Goal: Task Accomplishment & Management: Manage account settings

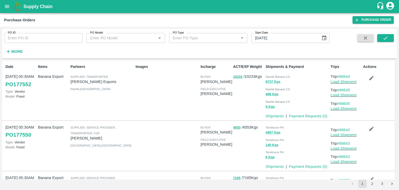
click at [18, 46] on div "More" at bounding box center [12, 49] width 24 height 13
click at [16, 50] on strong "More" at bounding box center [17, 51] width 12 height 4
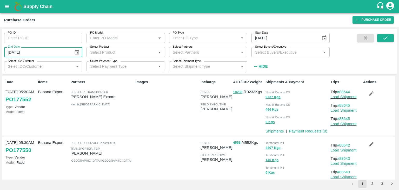
click at [22, 54] on input "20/09/2025" at bounding box center [37, 52] width 66 height 10
type input "DD/MM/YYYY"
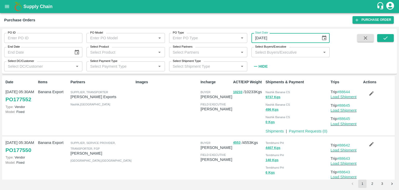
click at [269, 36] on input "19/09/2025" at bounding box center [284, 38] width 66 height 10
type input "DD/MM/YYYY"
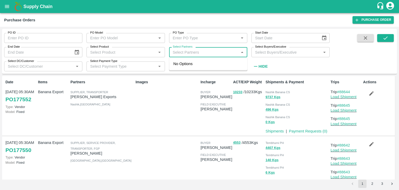
click at [196, 51] on input "Select Partners" at bounding box center [204, 52] width 66 height 7
type input "ule far"
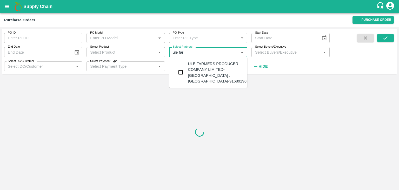
type input "19/09/2025"
type input "20/09/2025"
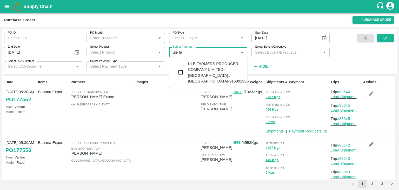
type input "ule far"
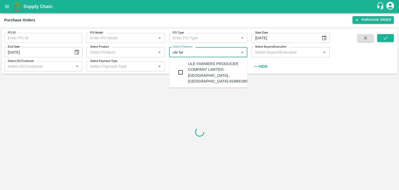
click at [208, 68] on div "ULE FARMERS PRODUCER COMPANY LIMITED-Mulegaon , Solapur-9168919696" at bounding box center [219, 72] width 63 height 23
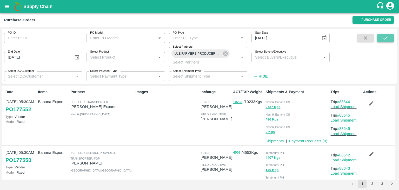
click at [391, 37] on button "submit" at bounding box center [385, 38] width 17 height 8
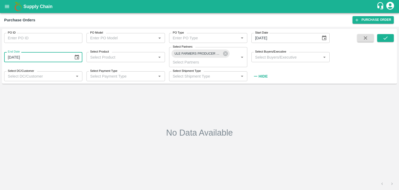
click at [29, 57] on input "20/09/2025" at bounding box center [37, 57] width 66 height 10
type input "DD/MM/YYYY"
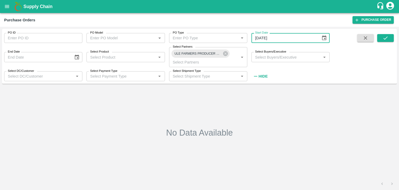
click at [273, 37] on input "19/09/2025" at bounding box center [284, 38] width 66 height 10
type input "DD/MM/YYYY"
click at [383, 39] on icon "submit" at bounding box center [386, 38] width 6 height 6
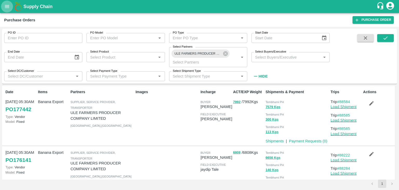
click at [6, 9] on icon "open drawer" at bounding box center [7, 7] width 6 height 6
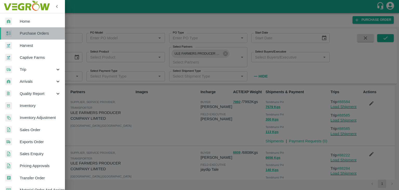
click at [34, 35] on span "Purchase Orders" at bounding box center [40, 33] width 41 height 6
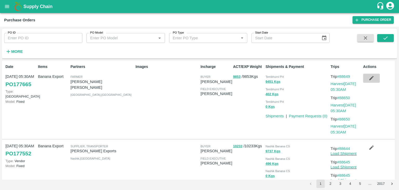
click at [371, 78] on icon "button" at bounding box center [372, 78] width 6 height 6
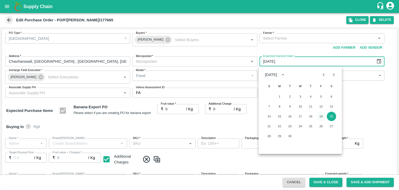
click at [323, 116] on button "19" at bounding box center [320, 115] width 9 height 9
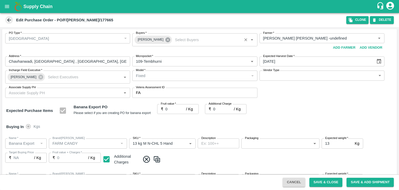
type input "Yogita Samadhan Indalkar -undefined"
type input "109-Tembhurni"
type input "19/09/2025"
type input "Banana Export"
type input "FARM CANDY"
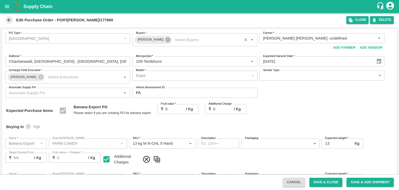
type input "13 kg M N-CHL 5 Hand"
type input "NA"
type input "Banana Export"
type input "FARM CANDY"
type input "13 kg M N-CHL 6 Hand"
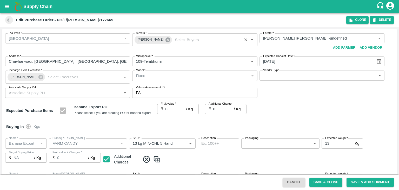
type input "NA"
type input "Banana Export"
type input "FARM CANDY"
type input "13 kg M N-CHL 8 Hand"
type input "NA"
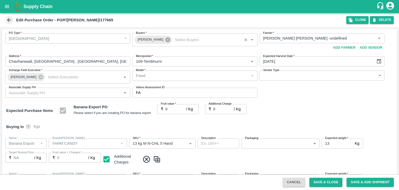
type input "Banana Export"
type input "FARM CANDY"
type input "13 kg M N-CHL CL"
type input "NA"
type input "Banana Export"
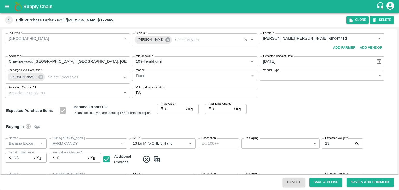
type input "FARM CANDY"
type input "C Class"
type input "NA"
type input "Banana Export"
type input "FARM CANDY"
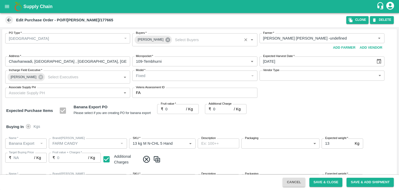
type input "PHR Kg"
type input "NA"
click at [165, 40] on icon at bounding box center [167, 39] width 5 height 5
click at [168, 39] on input "Buyers   *" at bounding box center [190, 38] width 113 height 7
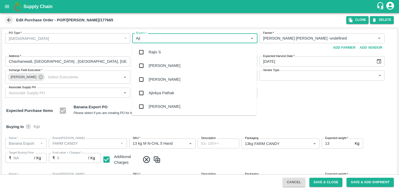
type input "Ajit"
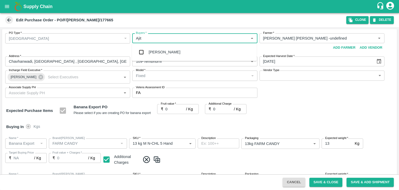
click at [158, 52] on div "Ajit Otari" at bounding box center [165, 52] width 32 height 6
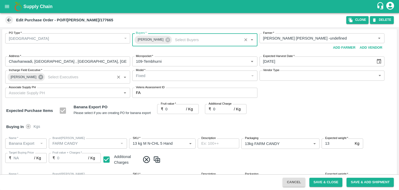
click at [38, 76] on icon at bounding box center [40, 77] width 5 height 5
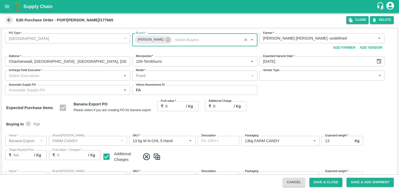
click at [51, 76] on input "Incharge Field Executive   *" at bounding box center [63, 75] width 113 height 7
type input "Jay"
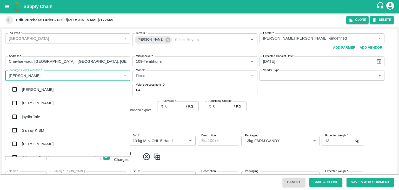
click at [37, 114] on div "jaydip Tale" at bounding box center [31, 117] width 18 height 6
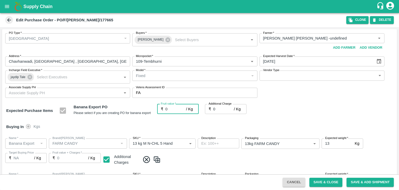
click at [170, 108] on input "0" at bounding box center [175, 109] width 21 height 10
type input "2"
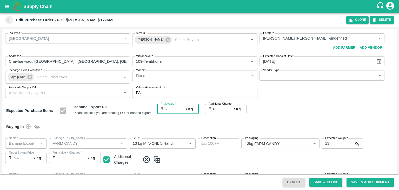
type input "2"
type input "23"
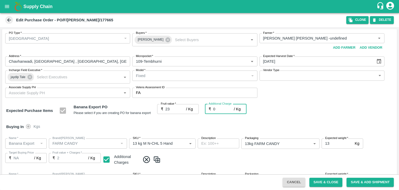
type input "23"
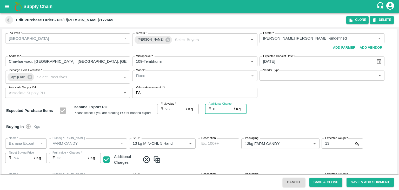
click at [185, 127] on div "Buying In Kgs" at bounding box center [199, 126] width 395 height 15
click at [322, 185] on button "Save & Close" at bounding box center [325, 181] width 33 height 9
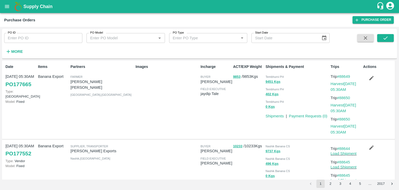
click at [43, 37] on input "PO ID" at bounding box center [43, 38] width 78 height 10
paste input "177255"
click at [43, 37] on input "PO ID" at bounding box center [43, 38] width 78 height 10
type input "177255"
click at [385, 40] on icon "submit" at bounding box center [386, 38] width 6 height 6
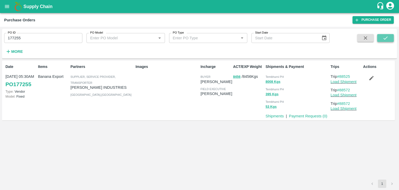
click at [388, 37] on button "submit" at bounding box center [385, 38] width 17 height 8
click at [351, 81] on link "Load Shipment" at bounding box center [344, 81] width 26 height 4
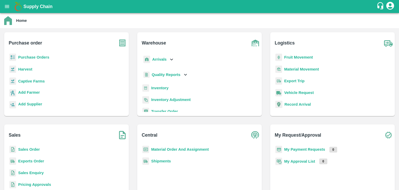
click at [298, 148] on b "My Payment Requests" at bounding box center [304, 149] width 41 height 4
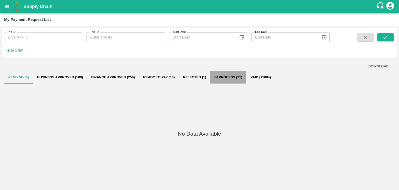
click at [219, 76] on button "In Process (21)" at bounding box center [228, 77] width 36 height 12
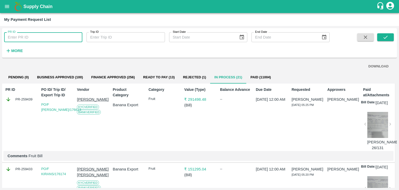
click at [39, 38] on input "PR ID" at bounding box center [43, 37] width 78 height 10
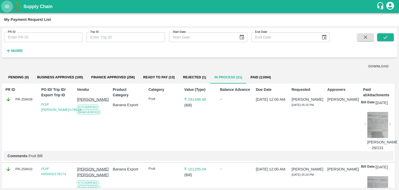
click at [6, 4] on icon "open drawer" at bounding box center [7, 7] width 6 height 6
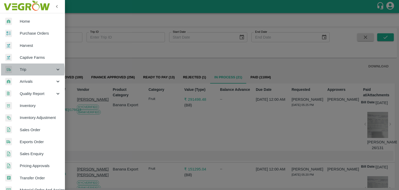
click at [26, 70] on span "Trip" at bounding box center [37, 69] width 35 height 6
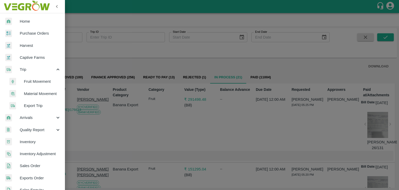
click at [35, 78] on span "Fruit Movement" at bounding box center [42, 81] width 37 height 6
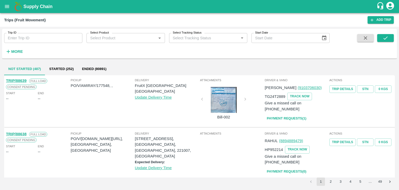
click at [7, 6] on icon "open drawer" at bounding box center [7, 7] width 6 height 6
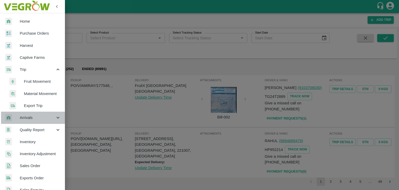
click at [33, 119] on span "Arrivals" at bounding box center [37, 118] width 35 height 6
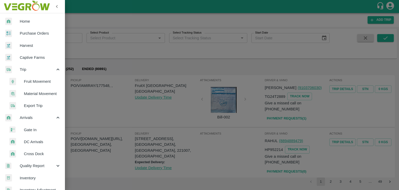
click at [37, 141] on span "DC Arrivals" at bounding box center [42, 142] width 37 height 6
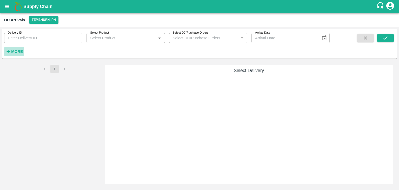
click at [15, 50] on strong "More" at bounding box center [17, 51] width 12 height 4
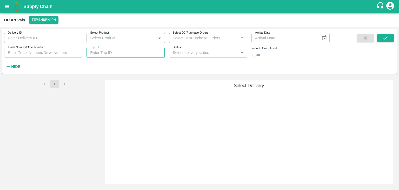
click at [107, 50] on input "Trip ID" at bounding box center [125, 53] width 78 height 10
type input "88572"
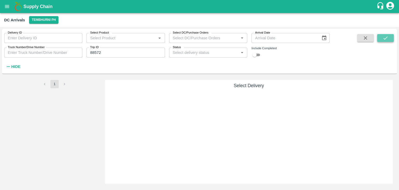
click at [392, 38] on button "submit" at bounding box center [385, 38] width 17 height 8
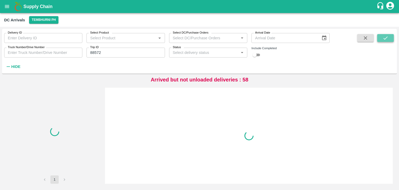
click at [392, 38] on button "submit" at bounding box center [385, 38] width 17 height 8
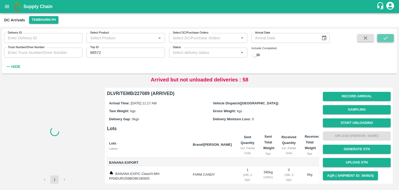
click at [392, 38] on button "submit" at bounding box center [385, 38] width 17 height 8
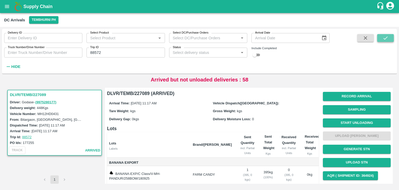
click at [392, 38] on button "submit" at bounding box center [385, 38] width 17 height 8
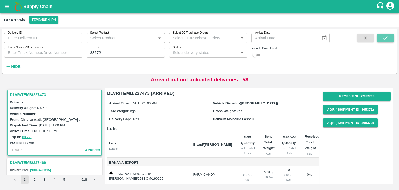
click at [388, 41] on icon "submit" at bounding box center [386, 38] width 6 height 6
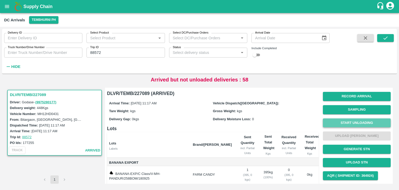
click at [360, 121] on button "Start Unloading" at bounding box center [357, 122] width 68 height 9
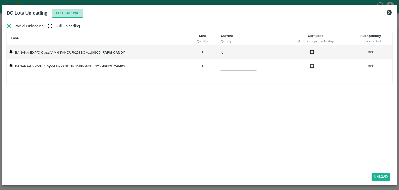
click at [73, 16] on button "Edit Arrival" at bounding box center [68, 13] width 32 height 9
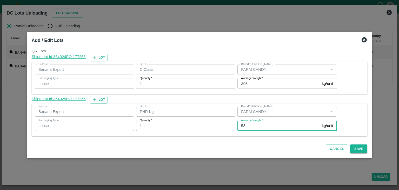
click at [245, 125] on input "53" at bounding box center [278, 126] width 82 height 10
type input "5"
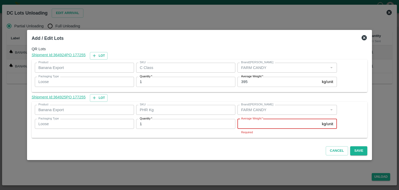
click at [253, 125] on input "Average Weight   *" at bounding box center [278, 124] width 82 height 10
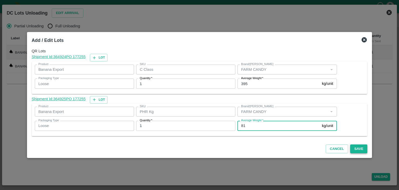
type input "81"
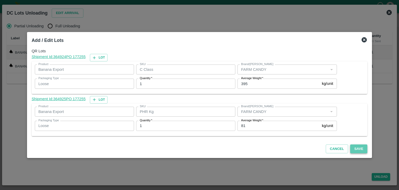
click at [350, 145] on button "Save" at bounding box center [358, 148] width 17 height 9
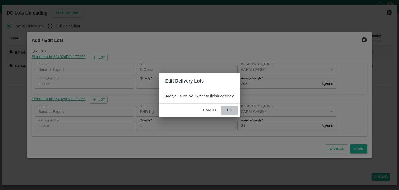
click at [231, 108] on button "ok" at bounding box center [229, 109] width 17 height 9
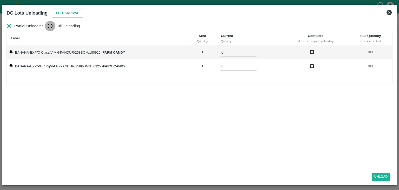
click at [55, 26] on input "Full Unloading" at bounding box center [50, 26] width 10 height 10
radio input "true"
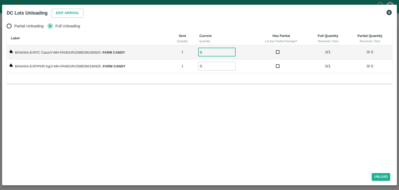
click at [212, 50] on input "0" at bounding box center [216, 52] width 37 height 9
type input "01"
click at [212, 63] on input "0" at bounding box center [216, 66] width 37 height 9
type input "01"
click at [386, 175] on button "Unload" at bounding box center [381, 177] width 19 height 8
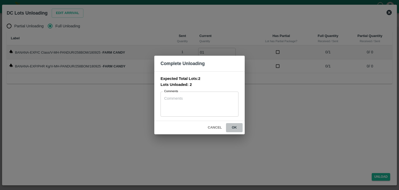
click at [234, 129] on button "ok" at bounding box center [234, 127] width 17 height 9
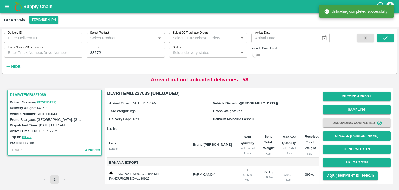
scroll to position [27, 0]
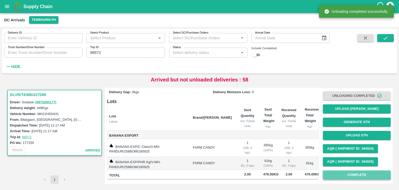
click at [359, 176] on button "Complete" at bounding box center [357, 174] width 68 height 9
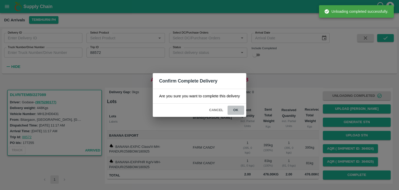
click at [235, 106] on button "ok" at bounding box center [236, 109] width 17 height 9
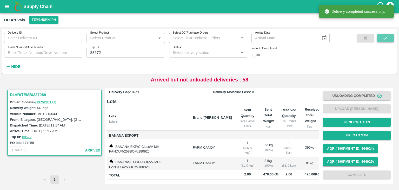
click at [390, 35] on button "submit" at bounding box center [385, 38] width 17 height 8
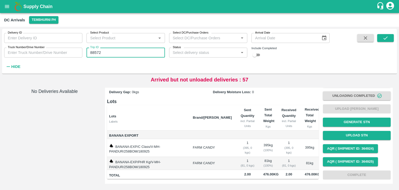
click at [119, 52] on input "88572" at bounding box center [125, 53] width 78 height 10
type input "88530"
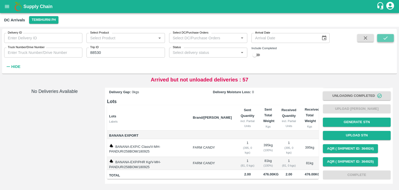
click at [386, 36] on icon "submit" at bounding box center [386, 38] width 6 height 6
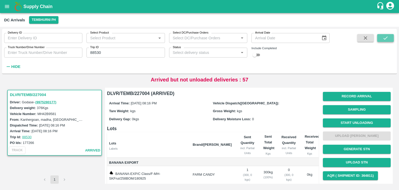
click at [386, 36] on icon "submit" at bounding box center [386, 38] width 6 height 6
click at [355, 125] on button "Start Unloading" at bounding box center [357, 122] width 68 height 9
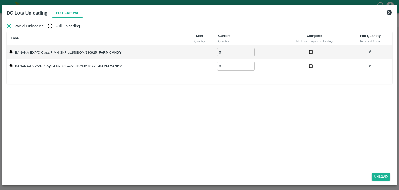
click at [63, 14] on button "Edit Arrival" at bounding box center [68, 13] width 32 height 9
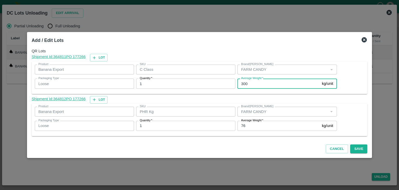
click at [257, 81] on input "300" at bounding box center [278, 83] width 82 height 10
type input "3"
type input "285"
click at [256, 131] on div "Average Weight   * 76 kg/unit Average Weight" at bounding box center [285, 125] width 101 height 14
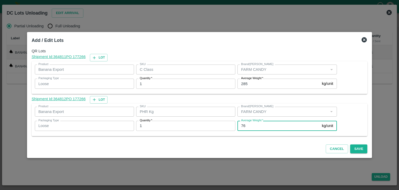
click at [264, 128] on input "76" at bounding box center [278, 126] width 82 height 10
type input "78"
click at [355, 147] on button "Save" at bounding box center [358, 148] width 17 height 9
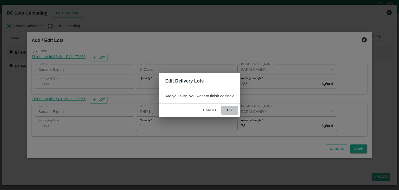
click at [224, 109] on button "ok" at bounding box center [229, 109] width 17 height 9
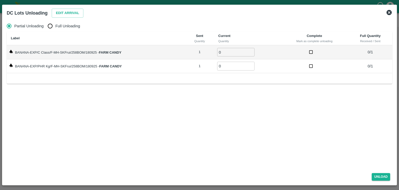
click at [65, 26] on span "Full Unloading" at bounding box center [67, 26] width 25 height 6
click at [55, 26] on input "Full Unloading" at bounding box center [50, 26] width 10 height 10
radio input "true"
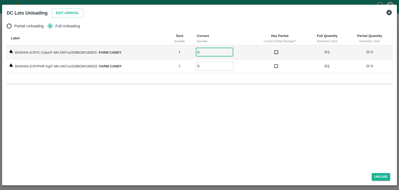
click at [207, 53] on input "0" at bounding box center [214, 52] width 37 height 9
type input "01"
click at [208, 64] on input "0" at bounding box center [214, 66] width 37 height 9
type input "01"
drag, startPoint x: 382, startPoint y: 171, endPoint x: 383, endPoint y: 177, distance: 6.4
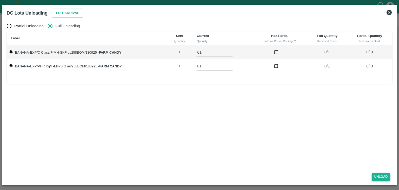
click at [383, 177] on div "Unload" at bounding box center [200, 176] width 390 height 14
click at [383, 177] on button "Unload" at bounding box center [381, 177] width 19 height 8
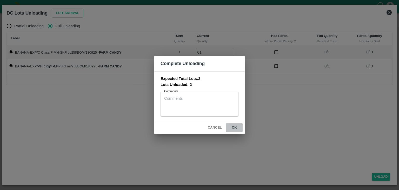
click at [234, 125] on button "ok" at bounding box center [234, 127] width 17 height 9
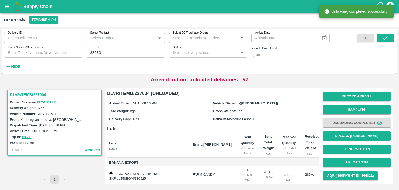
scroll to position [27, 0]
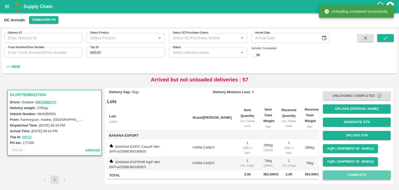
click at [357, 172] on button "Complete" at bounding box center [357, 174] width 68 height 9
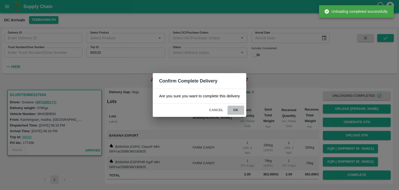
click at [236, 110] on button "ok" at bounding box center [236, 109] width 17 height 9
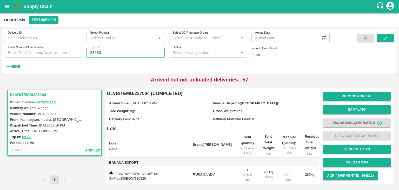
click at [114, 54] on input "88530" at bounding box center [125, 53] width 78 height 10
type input "88538"
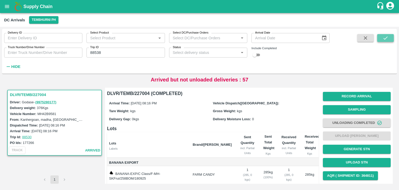
click at [389, 38] on button "submit" at bounding box center [385, 38] width 17 height 8
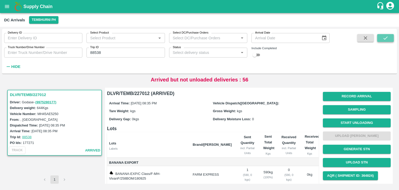
click at [389, 38] on button "submit" at bounding box center [385, 38] width 17 height 8
click at [364, 120] on button "Start Unloading" at bounding box center [357, 122] width 68 height 9
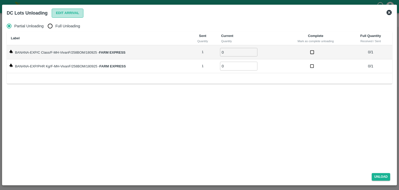
click at [68, 10] on button "Edit Arrival" at bounding box center [68, 13] width 32 height 9
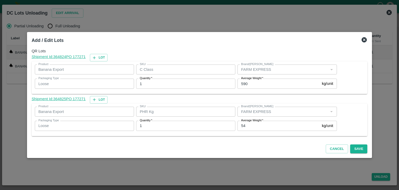
click at [255, 124] on input "54" at bounding box center [278, 126] width 82 height 10
type input "5"
type input "49"
click at [354, 149] on button "Save" at bounding box center [358, 148] width 17 height 9
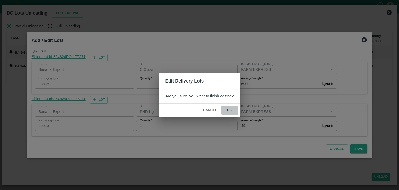
click at [231, 109] on button "ok" at bounding box center [229, 109] width 17 height 9
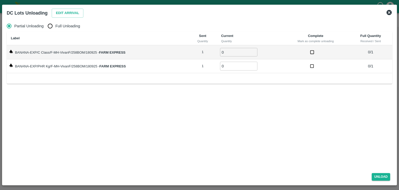
click at [65, 26] on span "Full Unloading" at bounding box center [67, 26] width 25 height 6
click at [55, 26] on input "Full Unloading" at bounding box center [50, 26] width 10 height 10
radio input "true"
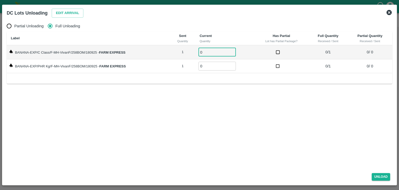
click at [209, 53] on input "0" at bounding box center [216, 52] width 37 height 9
type input "01"
click at [209, 68] on input "0" at bounding box center [216, 66] width 37 height 9
type input "01"
click at [380, 176] on button "Unload" at bounding box center [381, 177] width 19 height 8
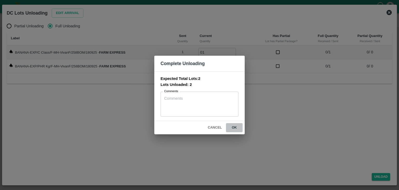
click at [235, 128] on button "ok" at bounding box center [234, 127] width 17 height 9
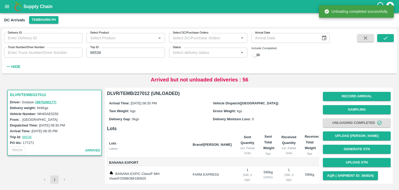
scroll to position [32, 0]
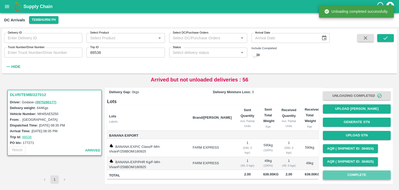
click at [342, 171] on button "Complete" at bounding box center [357, 174] width 68 height 9
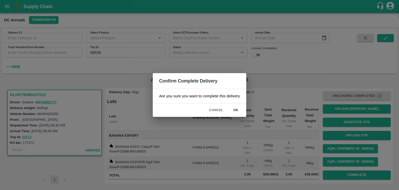
drag, startPoint x: 243, startPoint y: 117, endPoint x: 238, endPoint y: 110, distance: 8.0
click at [238, 110] on div "Confirm Complete Delivery Are you sure you want to complete this delivery Cance…" at bounding box center [199, 95] width 399 height 190
click at [238, 110] on button "ok" at bounding box center [236, 109] width 17 height 9
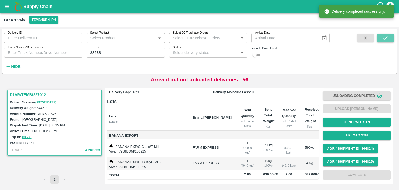
click at [389, 41] on button "submit" at bounding box center [385, 38] width 17 height 8
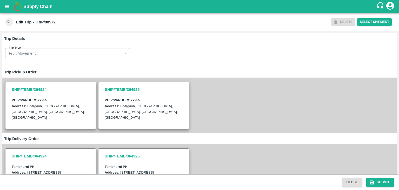
scroll to position [133, 0]
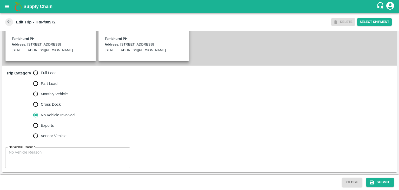
click at [53, 71] on span "Full Load" at bounding box center [49, 73] width 16 height 6
click at [41, 71] on input "Full Load" at bounding box center [35, 73] width 10 height 10
radio input "true"
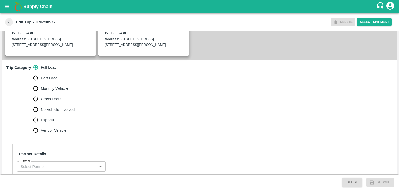
scroll to position [201, 0]
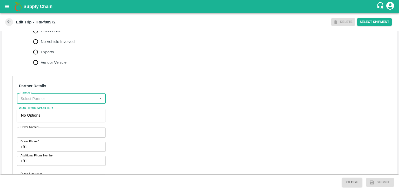
click at [62, 102] on input "Partner   *" at bounding box center [56, 98] width 77 height 7
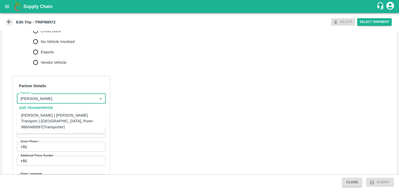
click at [45, 116] on div "Nitin Rasal ( Bhairavnath Transport )-Deulgaon, Pune-9860466997(Transporter)" at bounding box center [61, 120] width 80 height 17
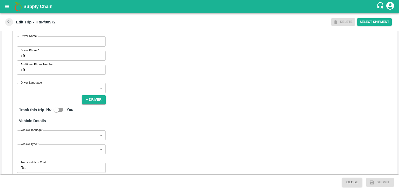
scroll to position [292, 0]
type input "Nitin Rasal ( Bhairavnath Transport )-Deulgaon, Pune-9860466997(Transporter)"
click at [29, 44] on input "Driver Name   *" at bounding box center [61, 41] width 89 height 10
type input "Godase"
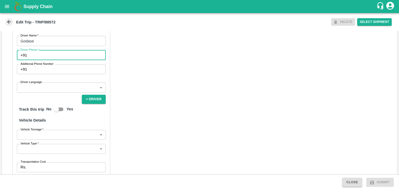
drag, startPoint x: 48, startPoint y: 59, endPoint x: 68, endPoint y: 75, distance: 25.3
click at [68, 75] on div "Partner Details Partner   * Partner Add Transporter Driver 1 Details Driver Nam…" at bounding box center [61, 102] width 98 height 236
type input "9975280177"
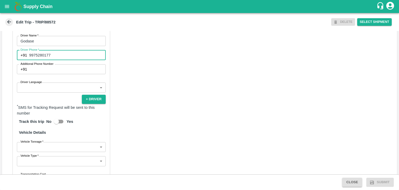
click at [42, 92] on body "Supply Chain Edit Trip - TRIP/88572 DELETE Select Shipment Trip Details Trip Ty…" at bounding box center [199, 95] width 399 height 190
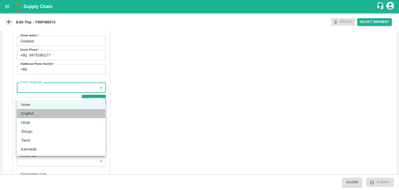
click at [34, 115] on div "English" at bounding box center [28, 113] width 15 height 6
type input "en"
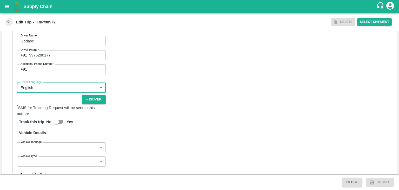
scroll to position [337, 0]
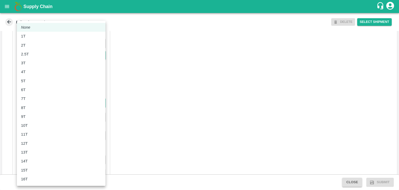
click at [29, 109] on body "Supply Chain Edit Trip - TRIP/88572 DELETE Select Shipment Trip Details Trip Ty…" at bounding box center [199, 95] width 399 height 190
click at [38, 114] on div "9T" at bounding box center [61, 117] width 80 height 6
type input "9000"
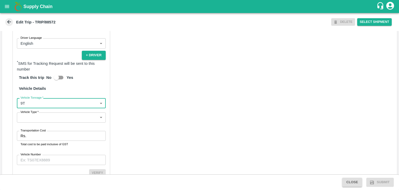
scroll to position [365, 0]
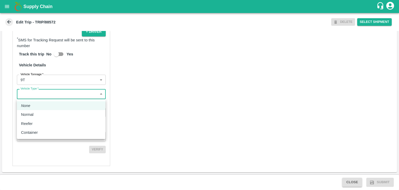
click at [31, 97] on body "Supply Chain Edit Trip - TRIP/88572 DELETE Select Shipment Trip Details Trip Ty…" at bounding box center [199, 95] width 399 height 190
click at [34, 111] on li "Normal" at bounding box center [61, 114] width 89 height 9
type input "Normal"
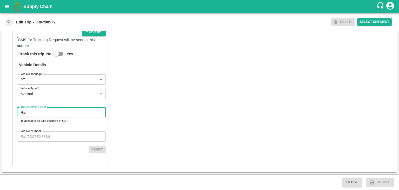
click at [46, 112] on input "Transportation Cost" at bounding box center [66, 112] width 77 height 10
type input "1"
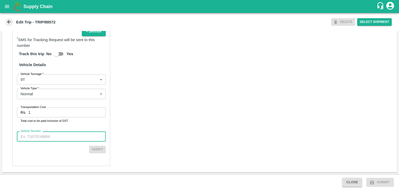
click at [55, 134] on input "Vehicle Number" at bounding box center [61, 136] width 89 height 10
type input "MH12HD0431"
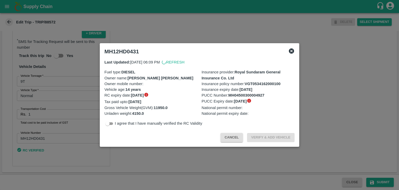
scroll to position [364, 0]
click at [382, 179] on div at bounding box center [199, 95] width 399 height 190
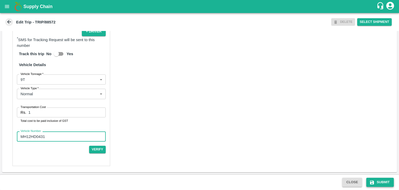
click at [384, 182] on button "Submit" at bounding box center [380, 181] width 28 height 9
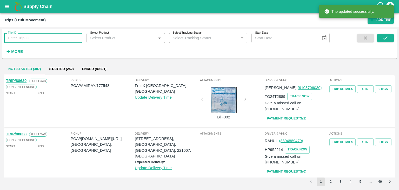
click at [37, 40] on input "Trip ID" at bounding box center [43, 38] width 78 height 10
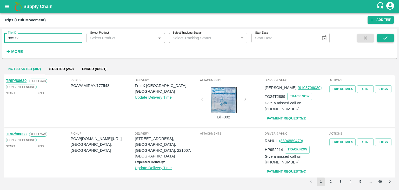
type input "88572"
click at [386, 36] on icon "submit" at bounding box center [386, 38] width 6 height 6
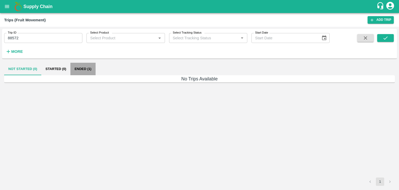
click at [85, 67] on button "Ended (1)" at bounding box center [82, 69] width 25 height 12
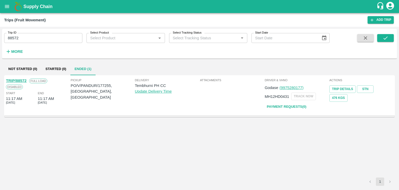
click at [18, 78] on div "TRIP/88572" at bounding box center [16, 81] width 21 height 6
click at [18, 79] on link "TRIP/88572" at bounding box center [16, 80] width 21 height 4
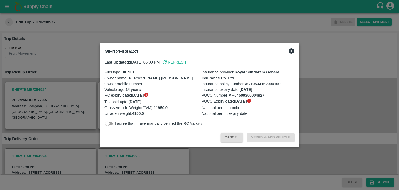
click at [101, 155] on div at bounding box center [199, 95] width 399 height 190
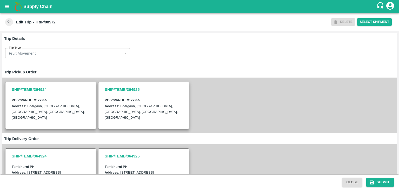
scroll to position [151, 0]
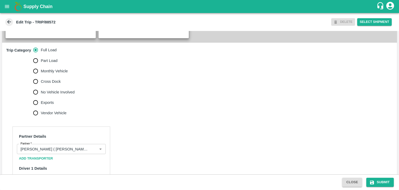
click at [42, 95] on span "No Vehicle Involved" at bounding box center [58, 92] width 34 height 6
click at [41, 96] on input "No Vehicle Involved" at bounding box center [35, 92] width 10 height 10
radio input "true"
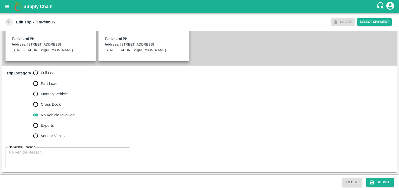
scroll to position [133, 0]
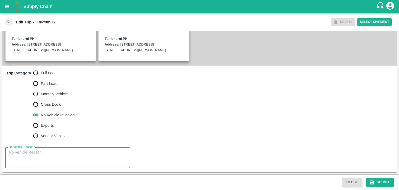
click at [49, 163] on textarea "No Vehicle Reason   *" at bounding box center [68, 157] width 118 height 16
type textarea "Field Dump"
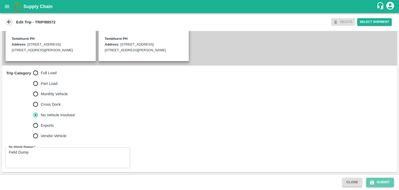
click at [380, 182] on button "Submit" at bounding box center [380, 181] width 28 height 9
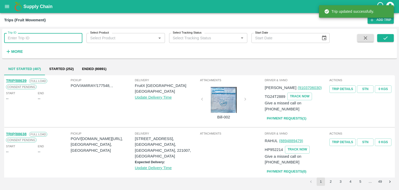
click at [45, 36] on input "Trip ID" at bounding box center [43, 38] width 78 height 10
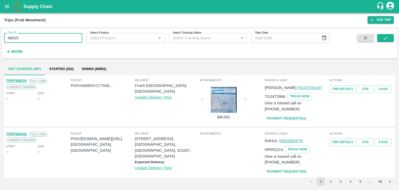
type input "88525"
drag, startPoint x: 380, startPoint y: 42, endPoint x: 386, endPoint y: 38, distance: 7.2
click at [386, 38] on span at bounding box center [385, 44] width 17 height 21
click at [386, 38] on icon "submit" at bounding box center [385, 37] width 4 height 3
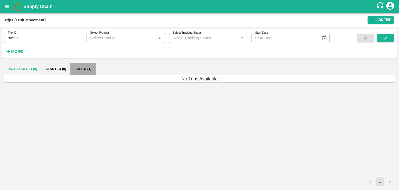
click at [79, 70] on button "Ended (1)" at bounding box center [82, 69] width 25 height 12
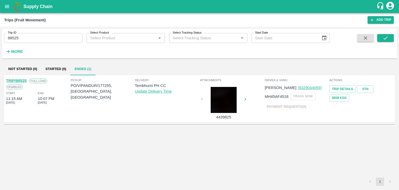
click at [17, 79] on link "TRIP/88525" at bounding box center [16, 80] width 21 height 4
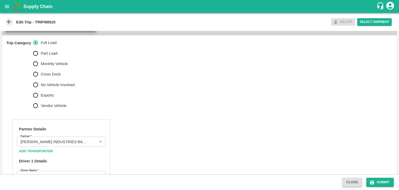
scroll to position [185, 0]
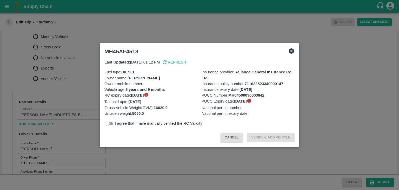
click at [169, 156] on div at bounding box center [199, 95] width 399 height 190
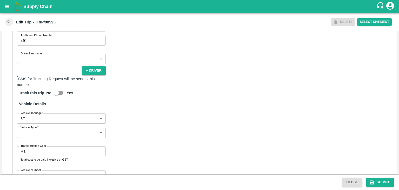
scroll to position [326, 0]
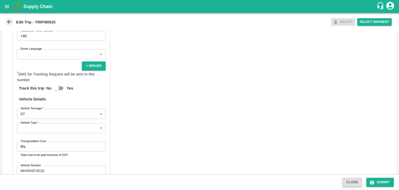
click at [32, 57] on body "Supply Chain Edit Trip - TRIP/88525 DELETE Select Shipment Trip Details Trip Ty…" at bounding box center [199, 95] width 399 height 190
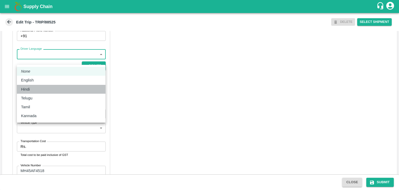
click at [32, 90] on div "Hindi" at bounding box center [26, 89] width 11 height 6
type input "hi"
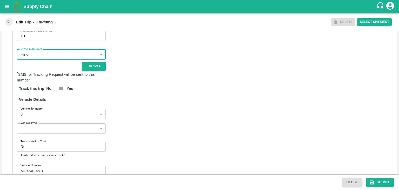
scroll to position [365, 0]
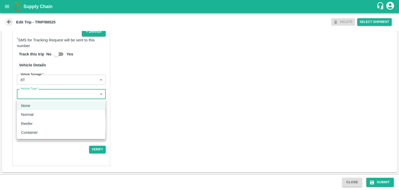
click at [38, 95] on body "Supply Chain Edit Trip - TRIP/88525 DELETE Select Shipment Trip Details Trip Ty…" at bounding box center [199, 95] width 399 height 190
click at [38, 113] on div "Normal" at bounding box center [61, 114] width 80 height 6
type input "Normal"
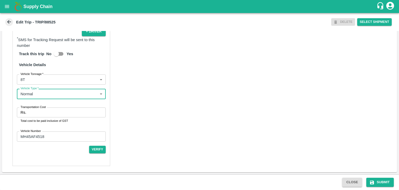
click at [50, 114] on input "Transportation Cost" at bounding box center [66, 112] width 77 height 10
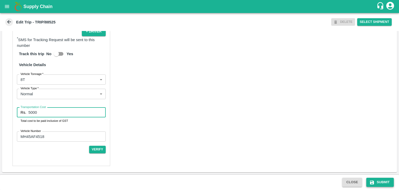
type input "5000"
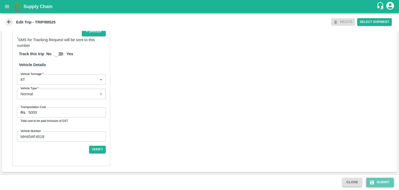
click at [389, 184] on button "Submit" at bounding box center [380, 181] width 28 height 9
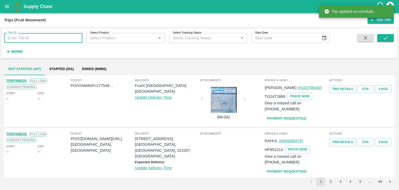
click at [57, 41] on input "Trip ID" at bounding box center [43, 38] width 78 height 10
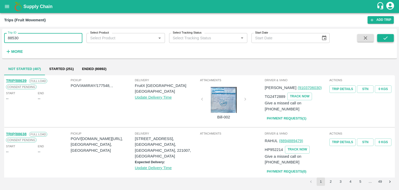
type input "88530"
click at [379, 35] on button "submit" at bounding box center [385, 38] width 17 height 8
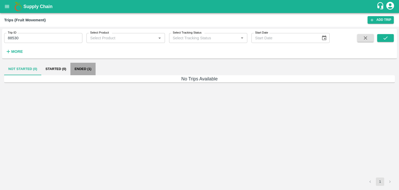
click at [84, 70] on button "Ended (1)" at bounding box center [82, 69] width 25 height 12
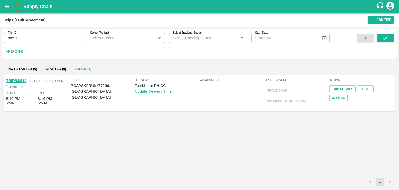
click at [18, 80] on link "TRIP/88530" at bounding box center [16, 80] width 21 height 4
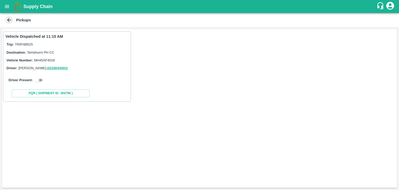
click at [39, 80] on input "checkbox" at bounding box center [37, 80] width 19 height 6
checkbox input "true"
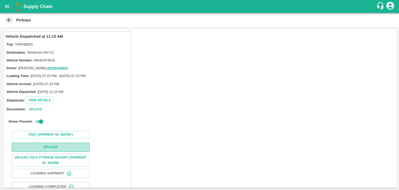
click at [56, 148] on button "Upload" at bounding box center [51, 146] width 78 height 9
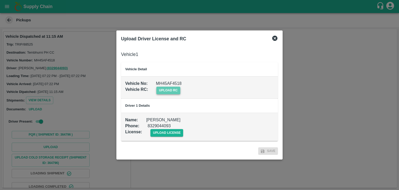
click at [174, 92] on span "upload rc" at bounding box center [168, 90] width 24 height 8
click at [0, 0] on input "upload rc" at bounding box center [0, 0] width 0 height 0
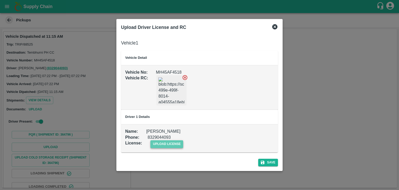
click at [166, 143] on span "upload license" at bounding box center [166, 144] width 33 height 8
click at [0, 0] on input "upload license" at bounding box center [0, 0] width 0 height 0
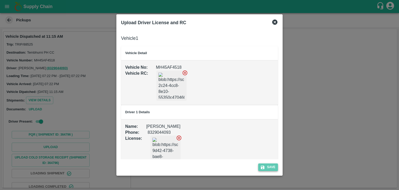
click at [272, 163] on button "Save" at bounding box center [268, 167] width 20 height 8
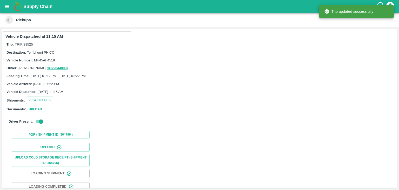
scroll to position [54, 0]
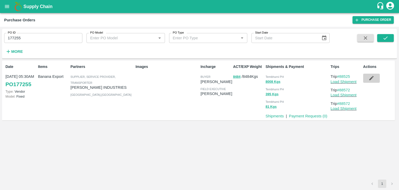
click at [371, 75] on icon "button" at bounding box center [372, 78] width 6 height 6
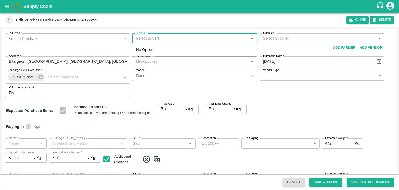
click at [168, 39] on input "Buyers   *" at bounding box center [190, 38] width 113 height 7
type input "[PERSON_NAME]"
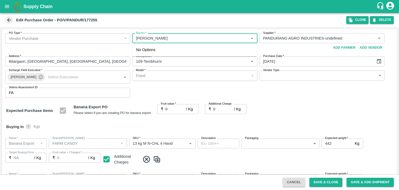
type input "PANDURANG AGRO INDUSTRIES-undefined"
type input "109-Tembhurni"
type input "Banana Export"
type input "FARM CANDY"
type input "13 kg M N-CHL 4 Hand"
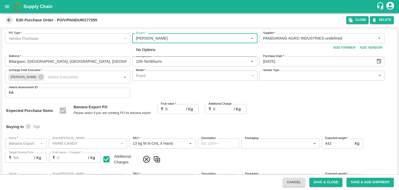
type input "NA"
type input "Banana Export"
type input "FARM CANDY"
type input "13 kg M N-CHL 5 Hand"
type input "NA"
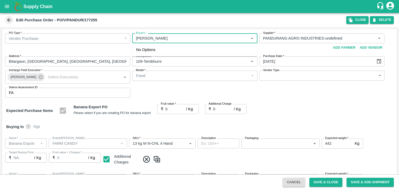
type input "Banana Export"
type input "FARM CANDY"
type input "13 kg M N-CHL 6 Hand"
type input "NA"
type input "Banana Export"
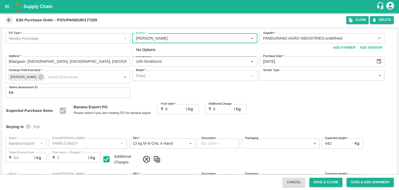
type input "FARM EXPRESS"
type input "13 kg M N-CHL 8 Hand"
type input "NA"
type input "Banana Export"
type input "FARM EXPRESS"
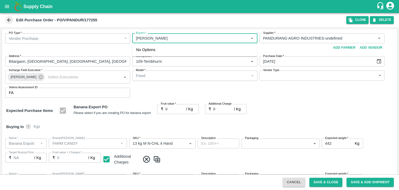
type input "13 kg M N-CHL CL"
type input "NA"
type input "Banana Export"
type input "FARM CANDY"
type input "C Class"
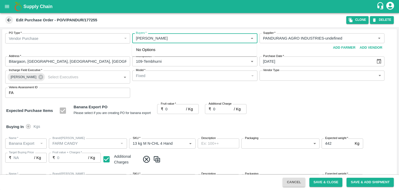
type input "NA"
type input "Banana Export"
type input "FARM CANDY"
type input "PHR Kg"
type input "NA"
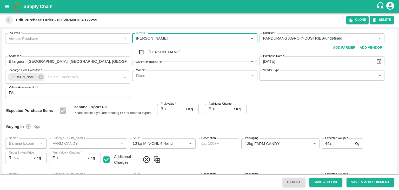
click at [162, 49] on div "Ajit Otari" at bounding box center [165, 52] width 32 height 6
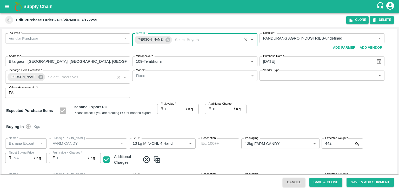
click at [38, 76] on icon at bounding box center [40, 77] width 5 height 5
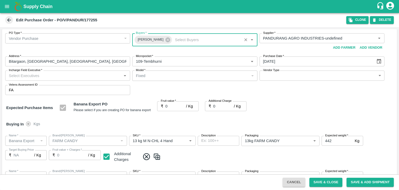
click at [49, 74] on input "Incharge Field Executive   *" at bounding box center [63, 75] width 113 height 7
type input "Jay"
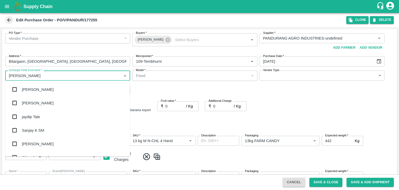
click at [38, 118] on div "jaydip Tale" at bounding box center [31, 117] width 18 height 6
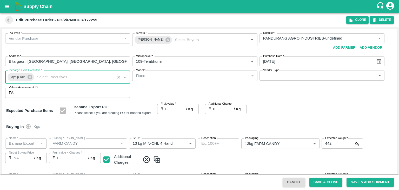
click at [276, 77] on body "Supply Chain Edit Purchase Order - PO/V/PANDUR/177255 Clone DELETE PO Type   * …" at bounding box center [199, 95] width 399 height 190
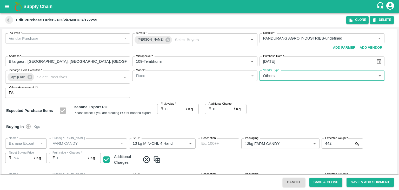
type input "OTHER"
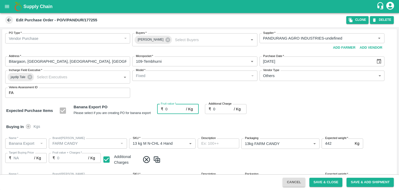
type input "2"
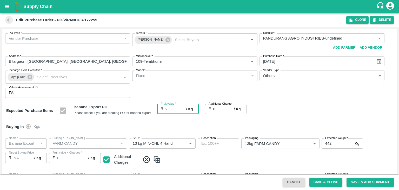
type input "2"
type input "26"
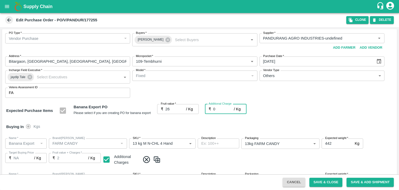
type input "26"
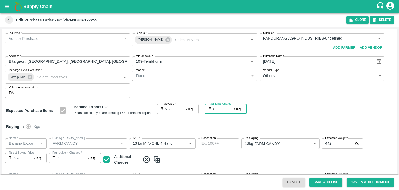
type input "26"
type input "2"
type input "28"
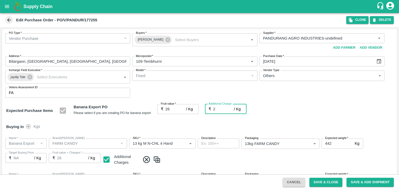
type input "28"
type input "2.7"
type input "28.7"
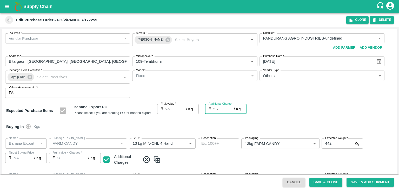
type input "28.7"
type input "2.75"
type input "28.75"
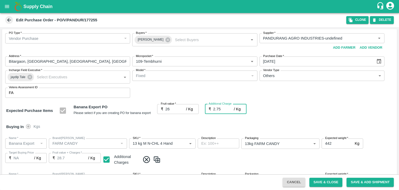
type input "28.75"
type input "2.75"
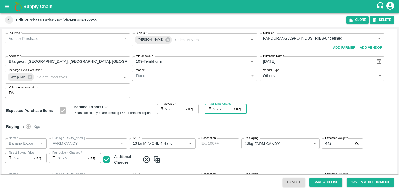
click at [184, 125] on div at bounding box center [199, 95] width 399 height 190
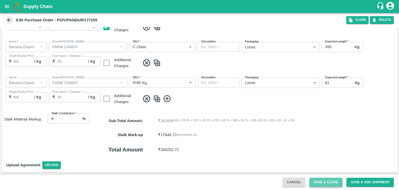
click at [324, 184] on button "Save & Close" at bounding box center [325, 181] width 33 height 9
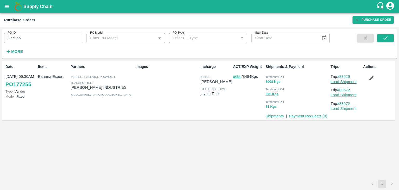
click at [37, 40] on input "177255" at bounding box center [43, 38] width 78 height 10
paste input "text"
type input "177266"
click at [386, 38] on icon "submit" at bounding box center [386, 38] width 6 height 6
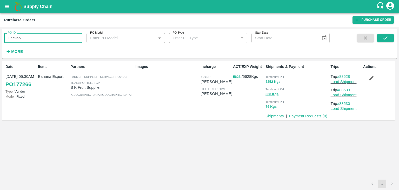
click at [34, 40] on input "177266" at bounding box center [43, 38] width 78 height 10
click at [388, 39] on icon "submit" at bounding box center [386, 38] width 6 height 6
click at [389, 33] on div "PO ID 177266 PO ID PO Model PO Model   * PO Type PO Type   * Start Date Start D…" at bounding box center [199, 43] width 395 height 25
click at [388, 36] on icon "submit" at bounding box center [386, 38] width 6 height 6
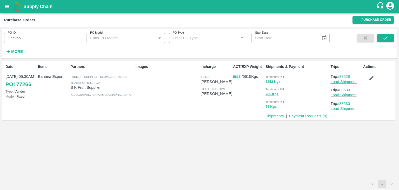
click at [345, 83] on link "Load Shipment" at bounding box center [344, 81] width 26 height 4
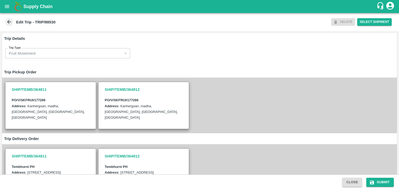
scroll to position [133, 0]
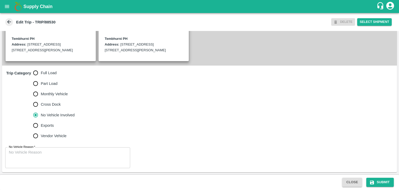
click at [46, 69] on label "Full Load" at bounding box center [52, 73] width 44 height 10
click at [41, 69] on input "Full Load" at bounding box center [35, 73] width 10 height 10
radio input "true"
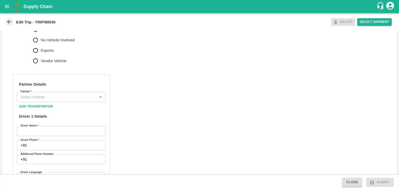
scroll to position [204, 0]
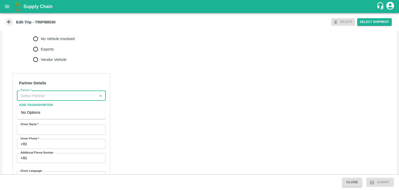
click at [66, 99] on input "Partner   *" at bounding box center [56, 95] width 77 height 7
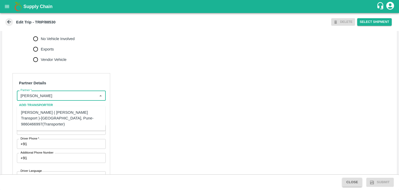
click at [50, 111] on div "[PERSON_NAME] ( [PERSON_NAME] Transport )-[GEOGRAPHIC_DATA], Pune-9860466997(Tr…" at bounding box center [61, 117] width 80 height 17
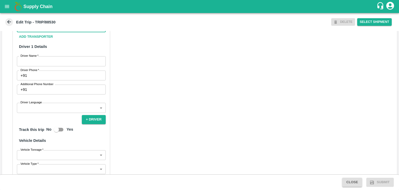
scroll to position [272, 0]
type input "[PERSON_NAME] ( [PERSON_NAME] Transport )-[GEOGRAPHIC_DATA], Pune-9860466997(Tr…"
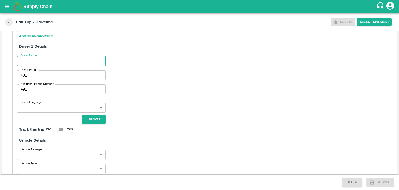
click at [24, 66] on input "Driver Name   *" at bounding box center [61, 61] width 89 height 10
type input "Godase"
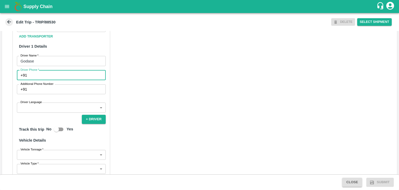
click at [46, 80] on input "Driver Phone   *" at bounding box center [67, 75] width 77 height 10
type input "9975280177"
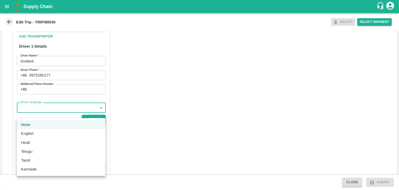
click at [48, 113] on body "Supply Chain Edit Trip - TRIP/88530 DELETE Select Shipment Trip Details Trip Ty…" at bounding box center [199, 95] width 399 height 190
click at [41, 135] on div "English" at bounding box center [61, 133] width 80 height 6
type input "en"
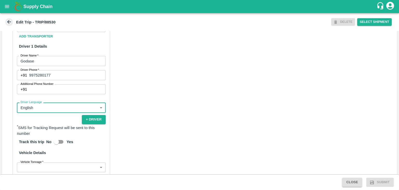
scroll to position [365, 0]
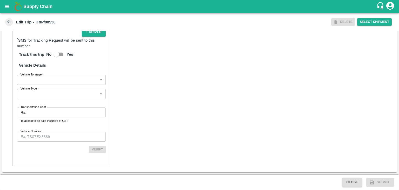
click at [32, 81] on body "Supply Chain Edit Trip - TRIP/88530 DELETE Select Shipment Trip Details Trip Ty…" at bounding box center [199, 95] width 399 height 190
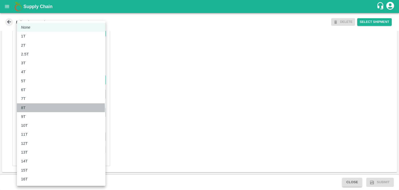
click at [36, 108] on div "8T" at bounding box center [61, 108] width 80 height 6
type input "8000"
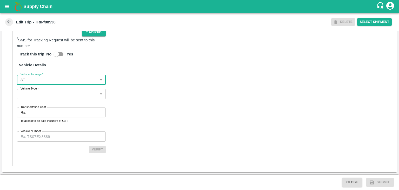
scroll to position [365, 0]
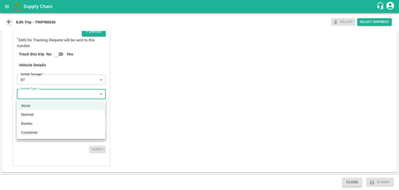
click at [36, 96] on body "Supply Chain Edit Trip - TRIP/88530 DELETE Select Shipment Trip Details Trip Ty…" at bounding box center [199, 95] width 399 height 190
click at [36, 115] on div "Normal" at bounding box center [28, 114] width 15 height 6
type input "Normal"
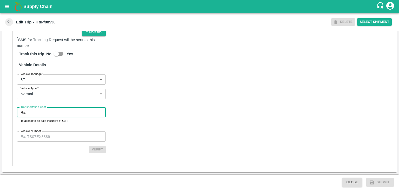
click at [44, 111] on input "Transportation Cost" at bounding box center [66, 112] width 77 height 10
type input "1"
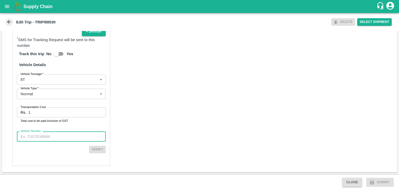
click at [58, 135] on input "Vehicle Number" at bounding box center [61, 136] width 89 height 10
type input "MH42B9581"
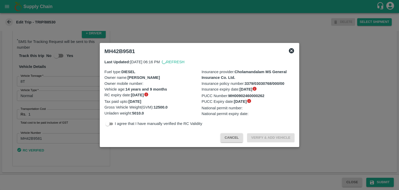
scroll to position [364, 0]
click at [382, 184] on div at bounding box center [199, 95] width 399 height 190
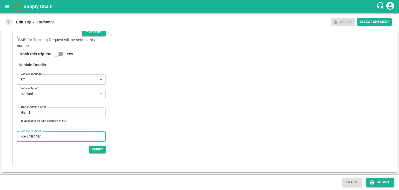
click at [380, 180] on button "Submit" at bounding box center [380, 181] width 28 height 9
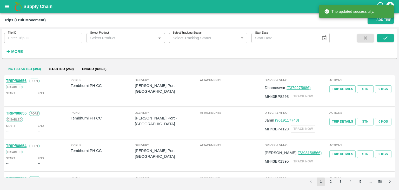
click at [53, 32] on div "Trip ID Trip ID" at bounding box center [41, 36] width 82 height 14
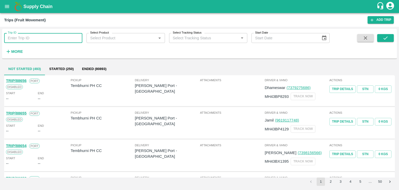
click at [50, 38] on input "Trip ID" at bounding box center [43, 38] width 78 height 10
type input "88530"
click at [384, 40] on icon "submit" at bounding box center [386, 38] width 6 height 6
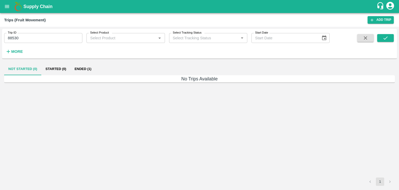
click at [87, 72] on button "Ended (1)" at bounding box center [82, 69] width 25 height 12
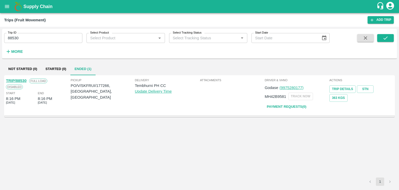
click at [19, 78] on link "TRIP/88530" at bounding box center [16, 80] width 21 height 4
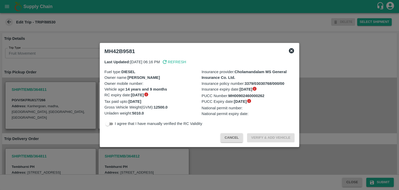
click at [196, 156] on div at bounding box center [199, 95] width 399 height 190
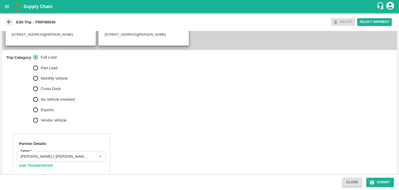
scroll to position [144, 0]
click at [40, 104] on input "No Vehicle Involved" at bounding box center [35, 99] width 10 height 10
radio input "true"
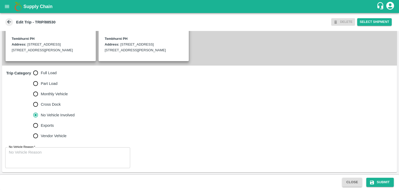
scroll to position [133, 0]
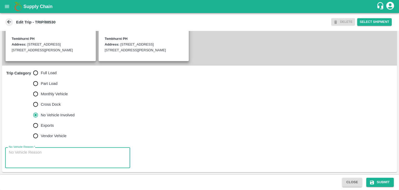
click at [66, 155] on textarea "No Vehicle Reason   *" at bounding box center [68, 157] width 118 height 16
type textarea "Field Dump"
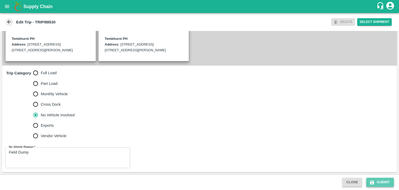
click at [383, 181] on button "Submit" at bounding box center [380, 181] width 28 height 9
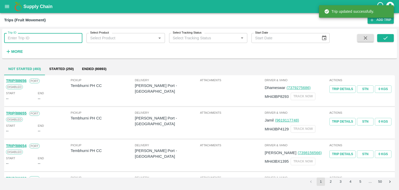
click at [49, 39] on input "Trip ID" at bounding box center [43, 38] width 78 height 10
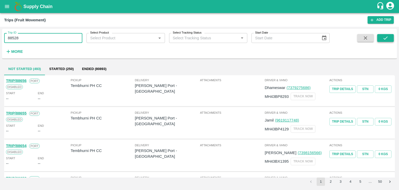
type input "88528"
click at [381, 37] on button "submit" at bounding box center [385, 38] width 17 height 8
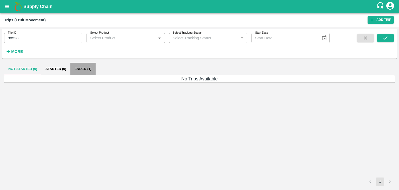
click at [94, 71] on button "Ended (1)" at bounding box center [82, 69] width 25 height 12
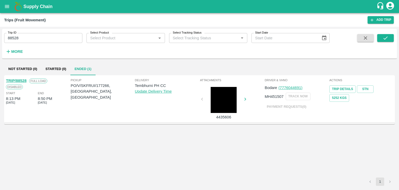
click at [18, 79] on link "TRIP/88528" at bounding box center [16, 80] width 21 height 4
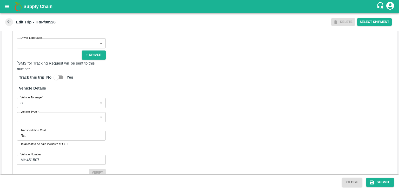
scroll to position [365, 0]
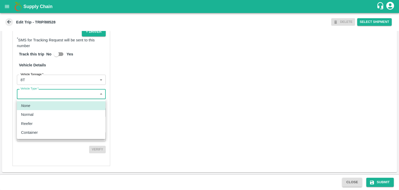
click at [42, 96] on body "Supply Chain Edit Trip - TRIP/88528 DELETE Select Shipment Trip Details Trip Ty…" at bounding box center [199, 95] width 399 height 190
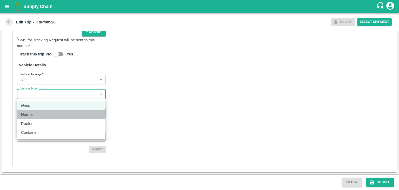
click at [42, 117] on div "Normal" at bounding box center [61, 114] width 80 height 6
type input "Normal"
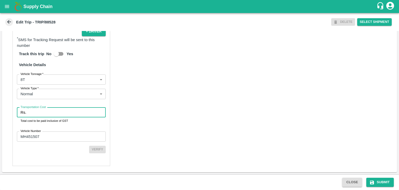
click at [52, 112] on input "Transportation Cost" at bounding box center [66, 112] width 77 height 10
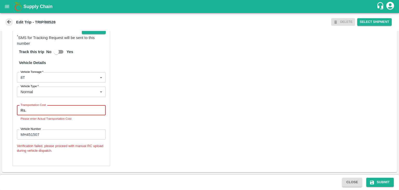
click at [64, 114] on input "Transportation Cost" at bounding box center [66, 110] width 77 height 10
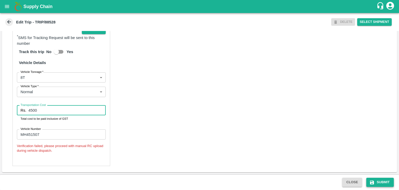
type input "4500"
click at [381, 182] on button "Submit" at bounding box center [380, 181] width 28 height 9
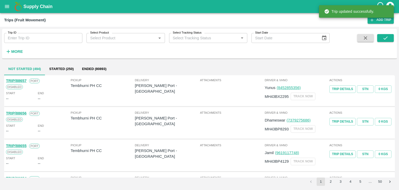
click at [57, 37] on input "Trip ID" at bounding box center [43, 38] width 78 height 10
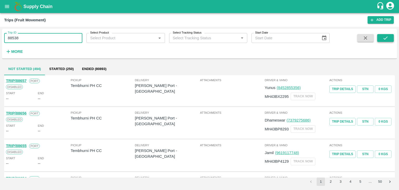
type input "88538"
click at [388, 40] on button "submit" at bounding box center [385, 38] width 17 height 8
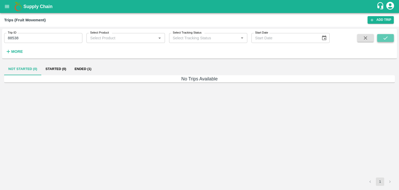
click at [388, 40] on button "submit" at bounding box center [385, 38] width 17 height 8
click at [89, 69] on button "Ended (1)" at bounding box center [82, 69] width 25 height 12
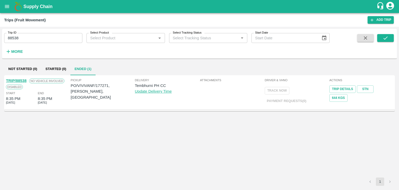
click at [20, 80] on link "TRIP/88538" at bounding box center [16, 80] width 21 height 4
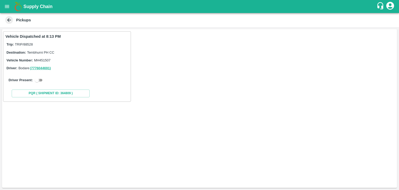
click at [37, 81] on input "checkbox" at bounding box center [37, 80] width 19 height 6
checkbox input "true"
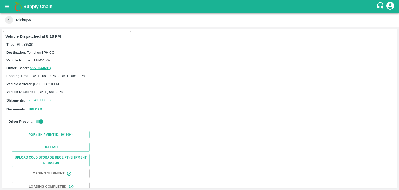
click at [57, 142] on div "Upload Upload Cold Storage Receipt (SHIPMENT ID: 364809) Loading Shipment Loadi…" at bounding box center [66, 179] width 123 height 79
click at [63, 146] on button "Upload" at bounding box center [51, 146] width 78 height 9
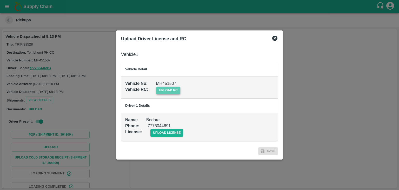
click at [170, 89] on span "upload rc" at bounding box center [168, 90] width 24 height 8
click at [0, 0] on input "upload rc" at bounding box center [0, 0] width 0 height 0
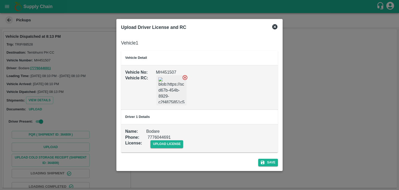
click at [186, 79] on icon at bounding box center [185, 77] width 5 height 5
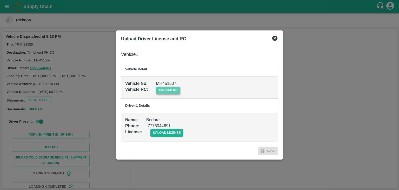
click at [174, 89] on span "upload rc" at bounding box center [168, 90] width 24 height 8
click at [0, 0] on input "upload rc" at bounding box center [0, 0] width 0 height 0
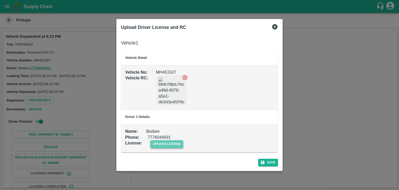
click at [162, 147] on span "upload license" at bounding box center [166, 144] width 33 height 8
click at [0, 0] on input "upload license" at bounding box center [0, 0] width 0 height 0
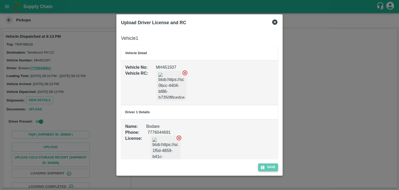
click at [275, 167] on button "Save" at bounding box center [268, 167] width 20 height 8
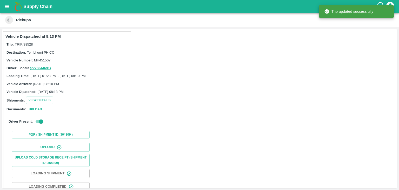
scroll to position [54, 0]
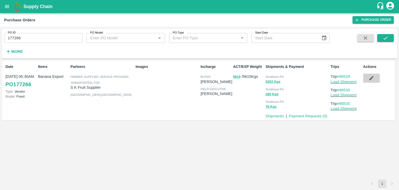
click at [374, 79] on icon "button" at bounding box center [372, 78] width 6 height 6
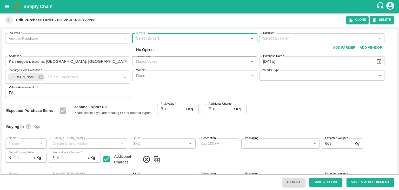
click at [173, 39] on input "Buyers   *" at bounding box center [190, 38] width 113 height 7
type input "Ajit O"
type input "S K Fruit Supplier -undefined"
type input "109-Tembhurni"
type input "Banana Export"
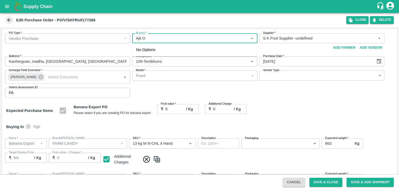
type input "FARM CANDY"
type input "13 kg M N-CHL 4 Hand"
type input "NA"
type input "Banana Export"
type input "FARM CANDY"
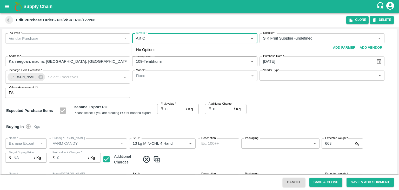
type input "13 kg M N-CHL 5 Hand"
type input "NA"
type input "Banana Export"
type input "FARM CANDY"
type input "13 kg M N-CHL 6 Hand"
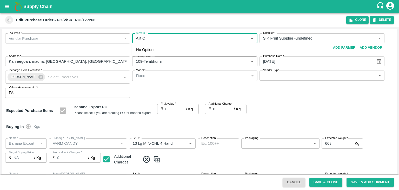
type input "NA"
type input "Banana Export"
type input "FARM CANDY"
type input "13 kg M N-CHL 8 Hand"
type input "NA"
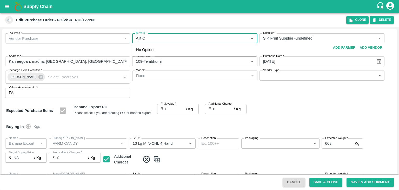
type input "Banana Export"
type input "FARM CANDY"
type input "13 kg M N-CHL CL"
type input "NA"
type input "Banana Export"
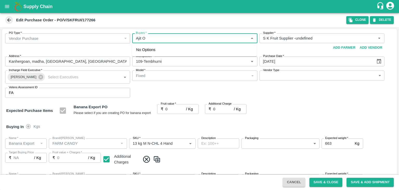
type input "FARM CANDY"
type input "C Class"
type input "NA"
type input "Banana Export"
type input "FARM CANDY"
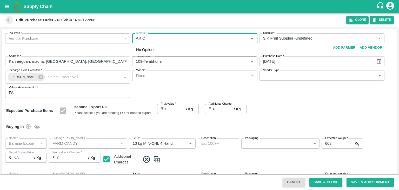
type input "PHR Kg"
type input "NA"
click at [160, 49] on div "[PERSON_NAME]" at bounding box center [165, 52] width 32 height 6
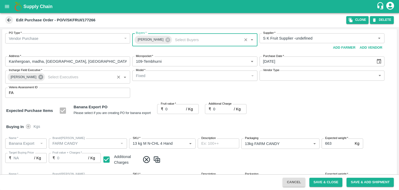
click at [38, 78] on icon at bounding box center [40, 77] width 5 height 5
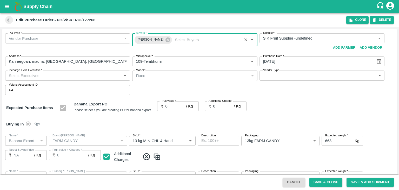
click at [55, 73] on input "Incharge Field Executive   *" at bounding box center [63, 75] width 113 height 7
type input "[PERSON_NAME]"
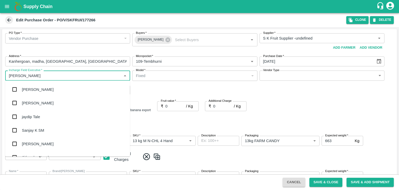
click at [35, 115] on div "jaydip Tale" at bounding box center [31, 117] width 18 height 6
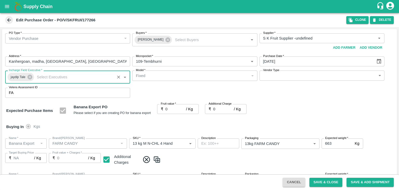
click at [269, 77] on body "Supply Chain Edit Purchase Order - PO/V/SKFRUI/177266 Clone DELETE PO Type   * …" at bounding box center [199, 95] width 399 height 190
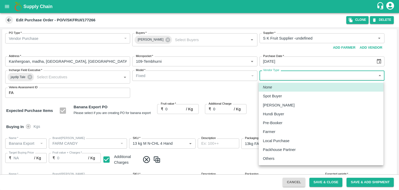
click at [274, 156] on div "Others" at bounding box center [270, 158] width 14 height 6
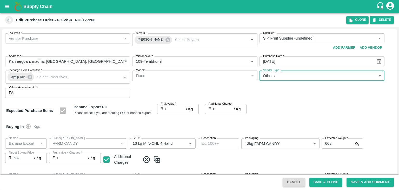
type input "OTHER"
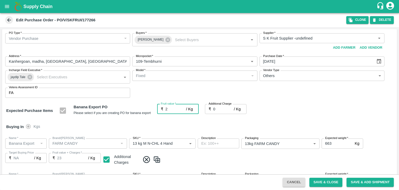
type input "23"
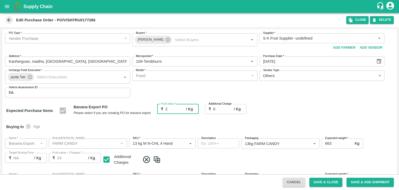
type input "23"
type input "2"
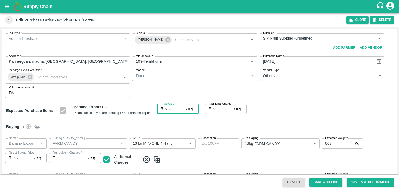
type input "25"
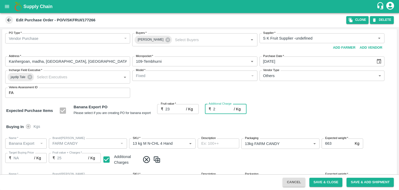
type input "2.7"
type input "25.7"
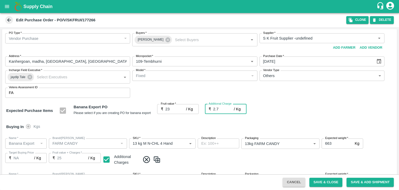
type input "25.7"
type input "2.75"
type input "25.75"
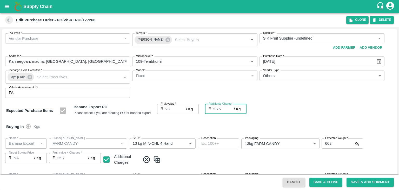
type input "25.75"
type input "2.75"
click at [185, 127] on div at bounding box center [199, 95] width 399 height 190
click at [330, 183] on div at bounding box center [199, 95] width 399 height 190
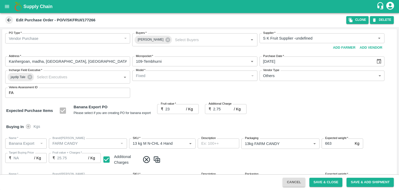
scroll to position [275, 0]
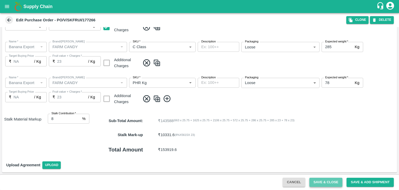
click at [324, 183] on button "Save & Close" at bounding box center [325, 181] width 33 height 9
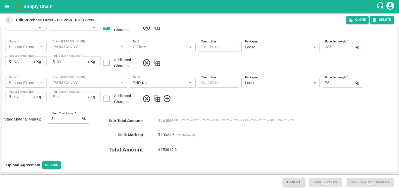
scroll to position [106, 0]
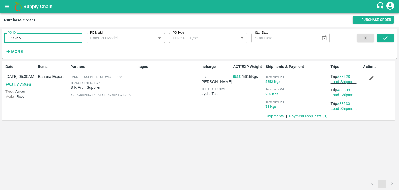
click at [36, 35] on input "177266" at bounding box center [43, 38] width 78 height 10
paste input "text"
type input "177271"
click at [385, 39] on icon "submit" at bounding box center [386, 38] width 6 height 6
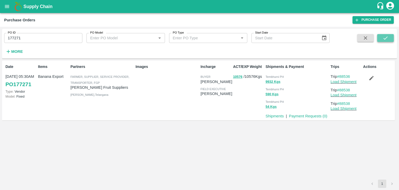
click at [385, 38] on icon "submit" at bounding box center [386, 38] width 6 height 6
click at [351, 82] on link "Load Shipment" at bounding box center [344, 81] width 26 height 4
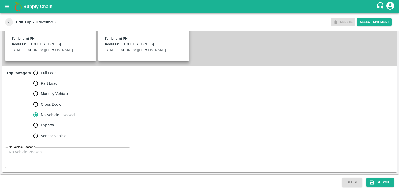
scroll to position [123, 0]
click at [42, 76] on span "Full Load" at bounding box center [49, 73] width 16 height 6
click at [41, 78] on input "Full Load" at bounding box center [35, 73] width 10 height 10
radio input "true"
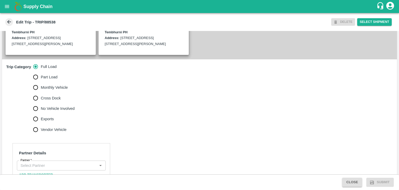
scroll to position [202, 0]
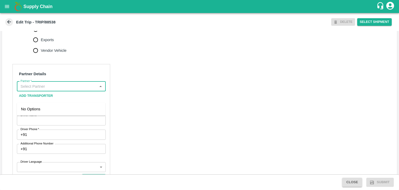
click at [45, 90] on input "Partner   *" at bounding box center [56, 86] width 77 height 7
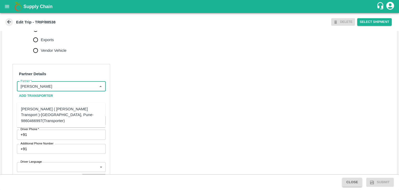
click at [52, 111] on div "[PERSON_NAME] ( [PERSON_NAME] Transport )-[GEOGRAPHIC_DATA], Pune-9860466997(Tr…" at bounding box center [61, 114] width 80 height 17
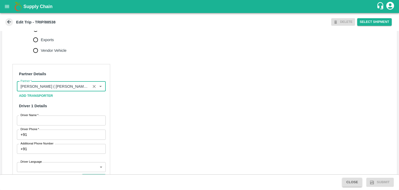
scroll to position [269, 0]
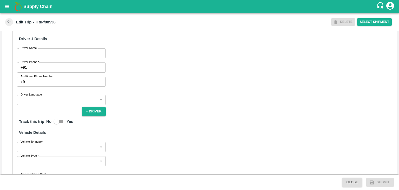
type input "[PERSON_NAME] ( [PERSON_NAME] Transport )-[GEOGRAPHIC_DATA], Pune-9860466997(Tr…"
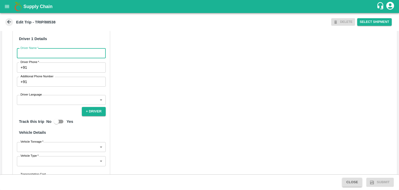
click at [34, 58] on input "Driver Name   *" at bounding box center [61, 53] width 89 height 10
type input "Godase"
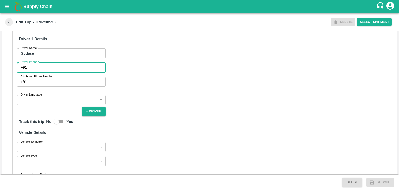
click at [51, 72] on input "Driver Phone   *" at bounding box center [67, 67] width 77 height 10
type input "9975280177"
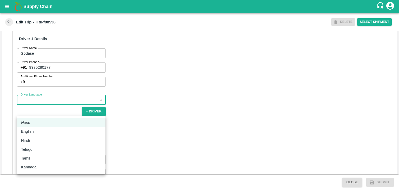
click at [44, 109] on body "Supply Chain Edit Trip - TRIP/88538 DELETE Select Shipment Trip Details Trip Ty…" at bounding box center [199, 95] width 399 height 190
click at [38, 131] on div "English" at bounding box center [61, 131] width 80 height 6
type input "en"
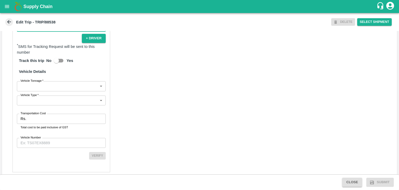
scroll to position [343, 0]
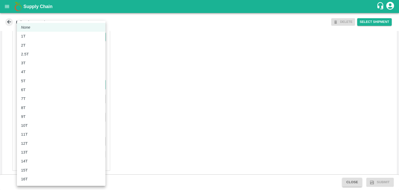
click at [27, 94] on body "Supply Chain Edit Trip - TRIP/88538 DELETE Select Shipment Trip Details Trip Ty…" at bounding box center [199, 95] width 399 height 190
click at [36, 111] on li "8T" at bounding box center [61, 107] width 89 height 9
type input "8000"
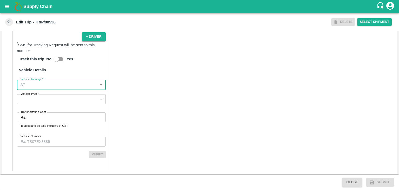
scroll to position [360, 0]
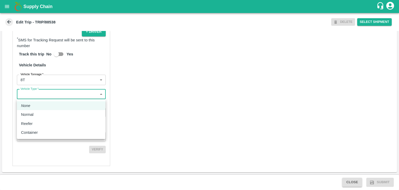
click at [47, 96] on body "Supply Chain Edit Trip - TRIP/88538 DELETE Select Shipment Trip Details Trip Ty…" at bounding box center [199, 95] width 399 height 190
click at [41, 114] on div "Normal" at bounding box center [61, 114] width 80 height 6
type input "Normal"
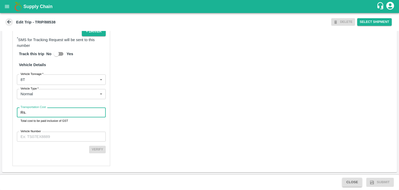
click at [49, 114] on input "Transportation Cost" at bounding box center [66, 112] width 77 height 10
type input "1"
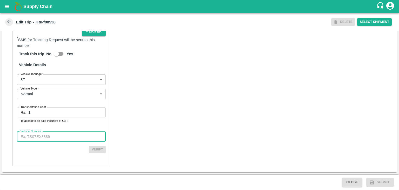
click at [57, 133] on input "Vehicle Number" at bounding box center [61, 136] width 89 height 10
type input "MH45AE5250"
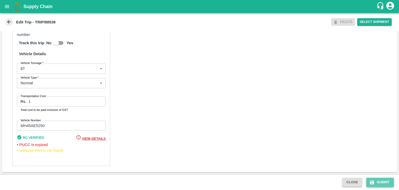
click at [378, 180] on button "Submit" at bounding box center [380, 181] width 28 height 9
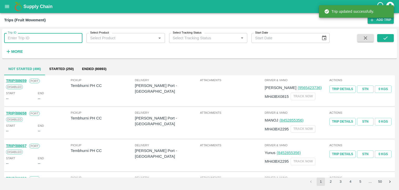
click at [24, 35] on input "Trip ID" at bounding box center [43, 38] width 78 height 10
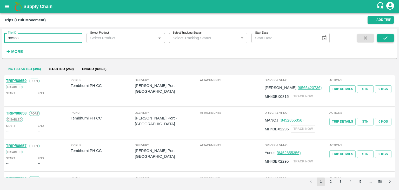
type input "88538"
click at [387, 39] on icon "submit" at bounding box center [386, 38] width 6 height 6
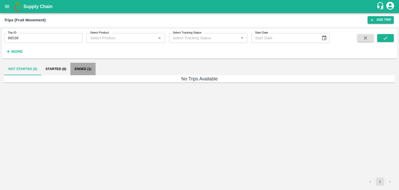
click at [89, 69] on button "Ended (1)" at bounding box center [82, 69] width 25 height 12
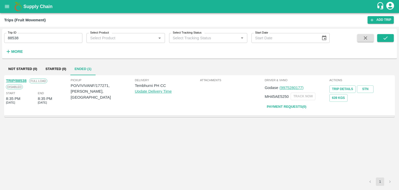
click at [19, 79] on link "TRIP/88538" at bounding box center [16, 80] width 21 height 4
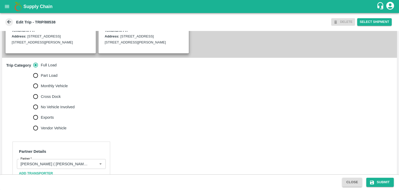
scroll to position [133, 0]
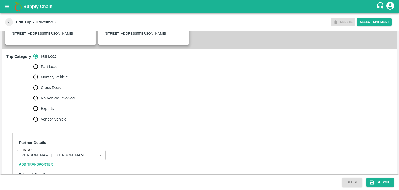
click at [56, 101] on span "No Vehicle Involved" at bounding box center [58, 98] width 34 height 6
click at [41, 103] on input "No Vehicle Involved" at bounding box center [35, 98] width 10 height 10
radio input "true"
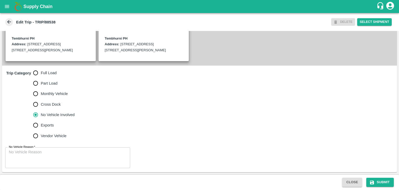
scroll to position [128, 0]
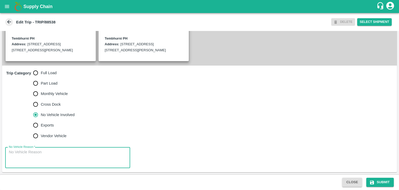
click at [69, 152] on textarea "No Vehicle Reason   *" at bounding box center [68, 157] width 118 height 16
type textarea "Field Dump"
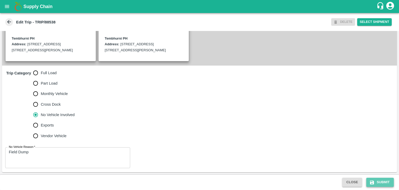
click at [376, 180] on button "Submit" at bounding box center [380, 181] width 28 height 9
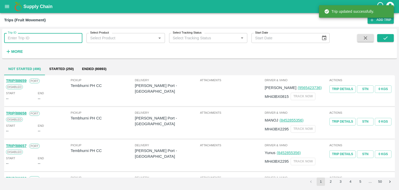
click at [64, 38] on input "Trip ID" at bounding box center [43, 38] width 78 height 10
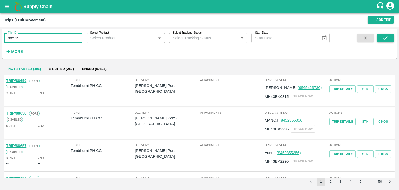
type input "88536"
click at [385, 38] on icon "submit" at bounding box center [386, 38] width 6 height 6
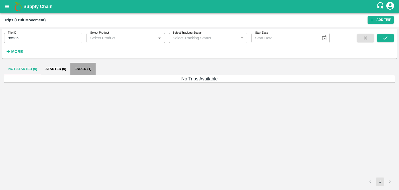
click at [84, 68] on button "Ended (1)" at bounding box center [82, 69] width 25 height 12
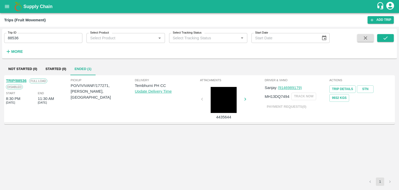
click at [18, 79] on link "TRIP/88536" at bounding box center [16, 80] width 21 height 4
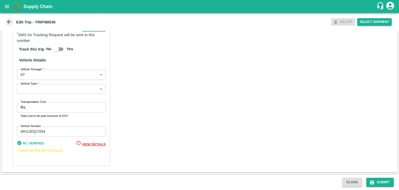
scroll to position [364, 0]
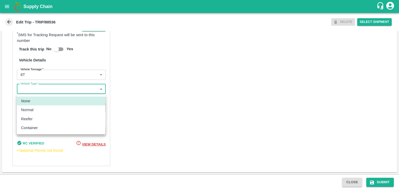
click at [37, 92] on body "Supply Chain Edit Trip - TRIP/88536 DELETE Select Shipment Trip Details Trip Ty…" at bounding box center [199, 95] width 399 height 190
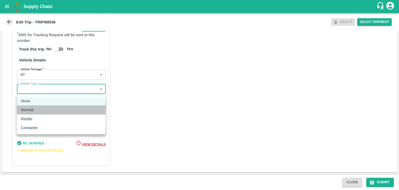
click at [40, 110] on div "Normal" at bounding box center [61, 110] width 80 height 6
type input "Normal"
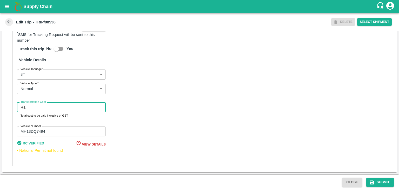
click at [40, 110] on input "Transportation Cost" at bounding box center [66, 107] width 77 height 10
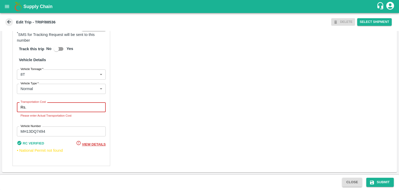
click at [56, 105] on input "Transportation Cost" at bounding box center [66, 107] width 77 height 10
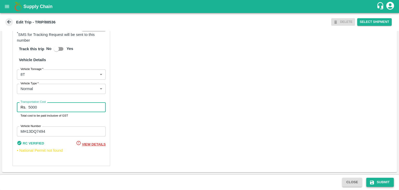
type input "5000"
click at [370, 179] on icon "submit" at bounding box center [371, 181] width 5 height 5
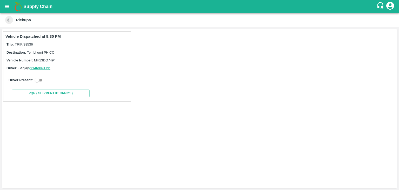
click at [41, 81] on input "checkbox" at bounding box center [37, 80] width 19 height 6
checkbox input "true"
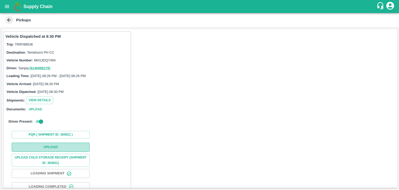
click at [66, 145] on button "Upload" at bounding box center [51, 146] width 78 height 9
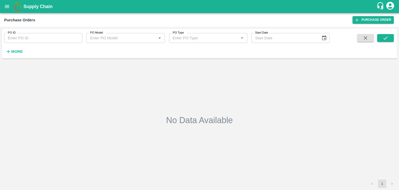
type input "177271"
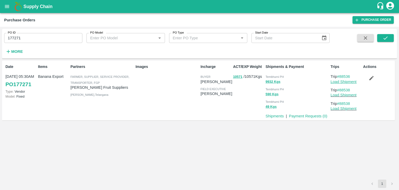
click at [353, 81] on link "Load Shipment" at bounding box center [344, 81] width 26 height 4
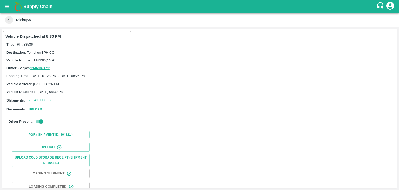
scroll to position [54, 0]
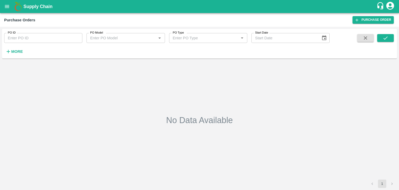
type input "177271"
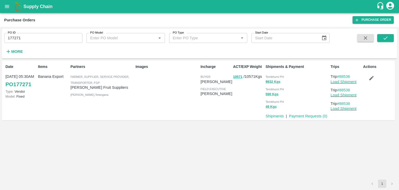
click at [373, 78] on icon "button" at bounding box center [372, 78] width 6 height 6
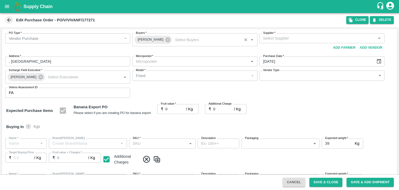
click at [165, 39] on icon at bounding box center [167, 39] width 5 height 5
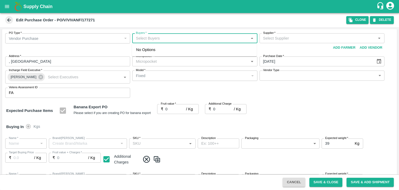
click at [166, 39] on input "Buyers   *" at bounding box center [190, 38] width 113 height 7
click at [174, 39] on input "Buyers   *" at bounding box center [190, 38] width 113 height 7
type input "[PERSON_NAME]"
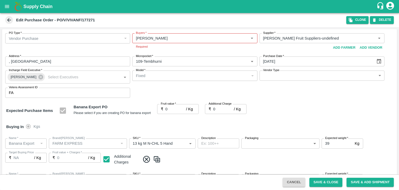
type input "[PERSON_NAME] Fruit Suppliers-undefined"
type input "109-Tembhurni"
type input "Banana Export"
type input "FARM EXPRESS"
type input "13 kg M N-CHL 5 Hand"
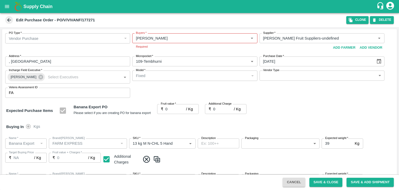
type input "NA"
type input "Banana Export"
type input "FARM EXPRESS"
type input "13 kg M N-CHL 6 Hand"
type input "NA"
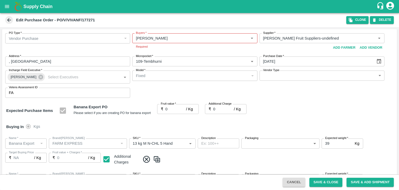
type input "Banana Export"
type input "FARM EXPRESS"
type input "13 kg M N-CHL 8 Hand"
type input "NA"
type input "Banana Export"
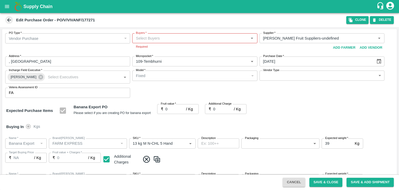
type input "FARM EXPRESS"
type input "13 kg M N-CHL CL"
type input "NA"
type input "Banana Export"
type input "FARM CANDY"
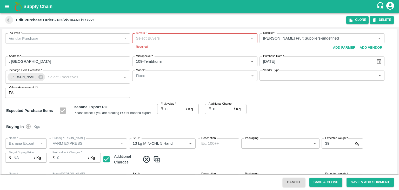
type input "13 kg M N-CHL 4 Hand"
type input "NA"
type input "Banana Export"
type input "FARM CANDY"
type input "13 kg M N-CHL 5 Hand"
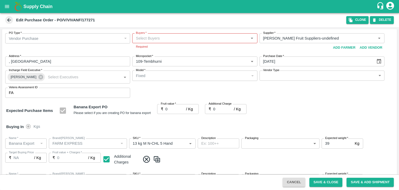
type input "NA"
type input "Banana Export"
type input "FARM CANDY"
type input "13 kg M N-CHL 6 Hand"
type input "NA"
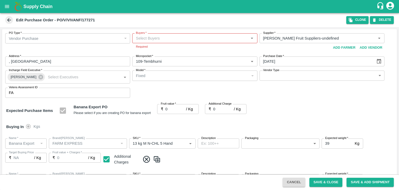
type input "Banana Export"
type input "FARM EXPRESS"
type input "C Class"
type input "NA"
type input "Banana Export"
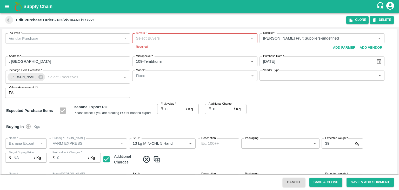
type input "FARM EXPRESS"
type input "PHR Kg"
type input "NA"
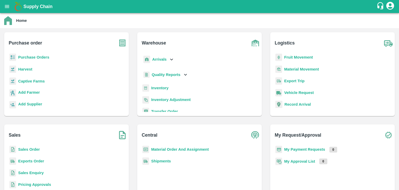
click at [302, 148] on b "My Payment Requests" at bounding box center [304, 149] width 41 height 4
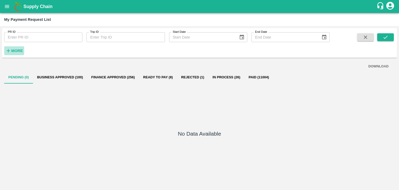
click at [11, 50] on strong "More" at bounding box center [17, 51] width 12 height 4
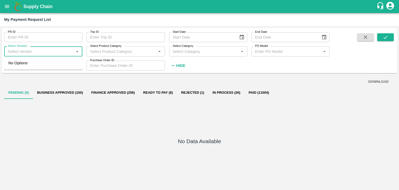
click at [25, 49] on input "Select Vendors" at bounding box center [39, 51] width 66 height 7
type input "S"
click at [35, 50] on input "Select Vendors" at bounding box center [39, 51] width 66 height 7
type input "[PERSON_NAME]"
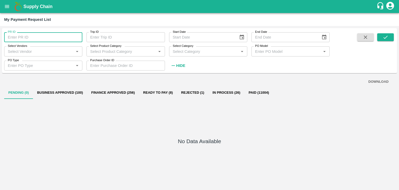
click at [30, 42] on input "PR ID" at bounding box center [43, 37] width 78 height 10
drag, startPoint x: 394, startPoint y: 35, endPoint x: 387, endPoint y: 37, distance: 7.8
click at [387, 37] on div "PR ID 259407 PR ID Trip ID Trip ID Start Date Start Date End Date End Date Sele…" at bounding box center [199, 50] width 395 height 41
click at [387, 37] on icon "submit" at bounding box center [386, 37] width 6 height 6
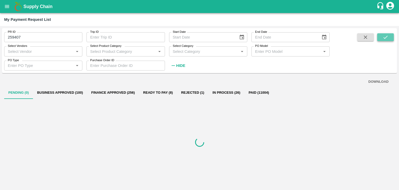
click at [387, 37] on icon "submit" at bounding box center [386, 37] width 6 height 6
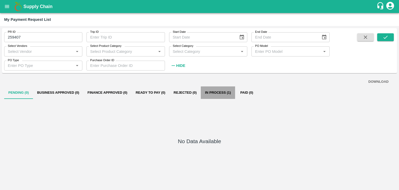
click at [228, 90] on button "In Process (1)" at bounding box center [218, 92] width 34 height 12
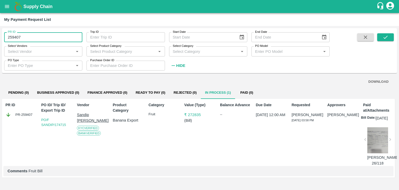
click at [32, 34] on input "259407" at bounding box center [43, 37] width 78 height 10
type input "2"
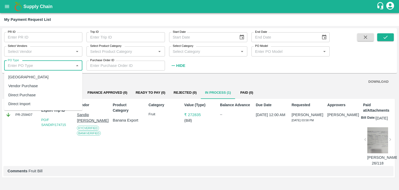
click at [34, 64] on input "PO Type" at bounding box center [39, 65] width 66 height 7
click at [31, 80] on div "[GEOGRAPHIC_DATA]" at bounding box center [43, 76] width 78 height 9
type input "[GEOGRAPHIC_DATA]"
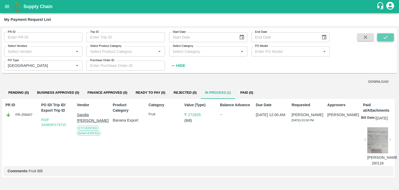
click at [383, 40] on button "submit" at bounding box center [385, 37] width 17 height 8
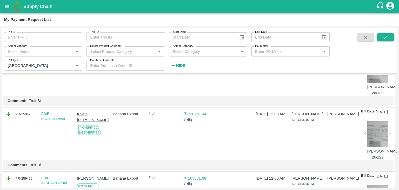
scroll to position [456, 0]
